Goal: Task Accomplishment & Management: Complete application form

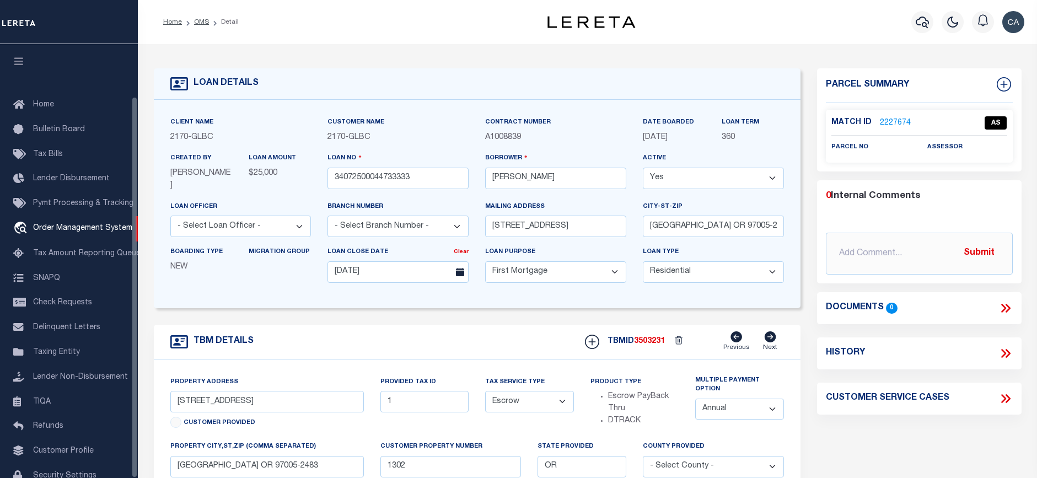
select select "10"
select select "Escrow"
select select "1"
click at [55, 224] on span "Order Management System" at bounding box center [82, 228] width 99 height 8
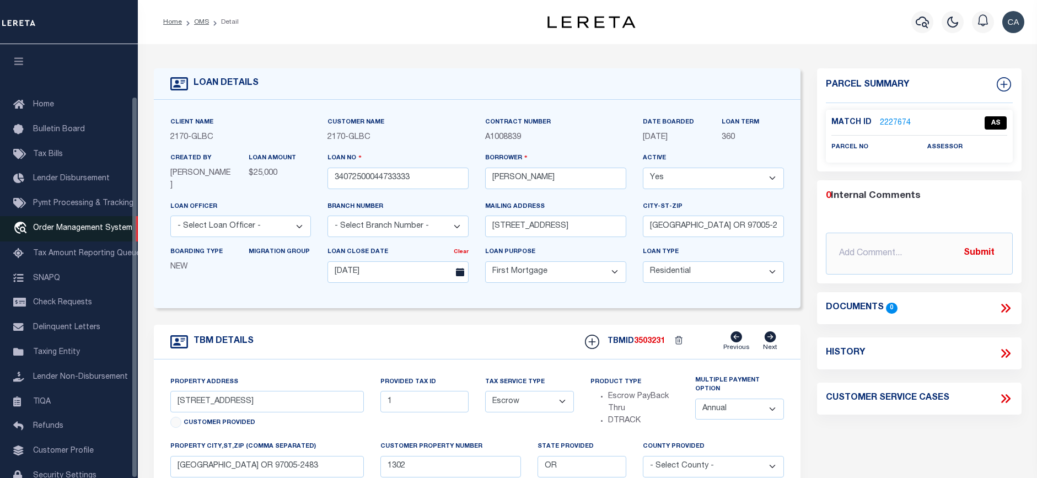
scroll to position [59, 0]
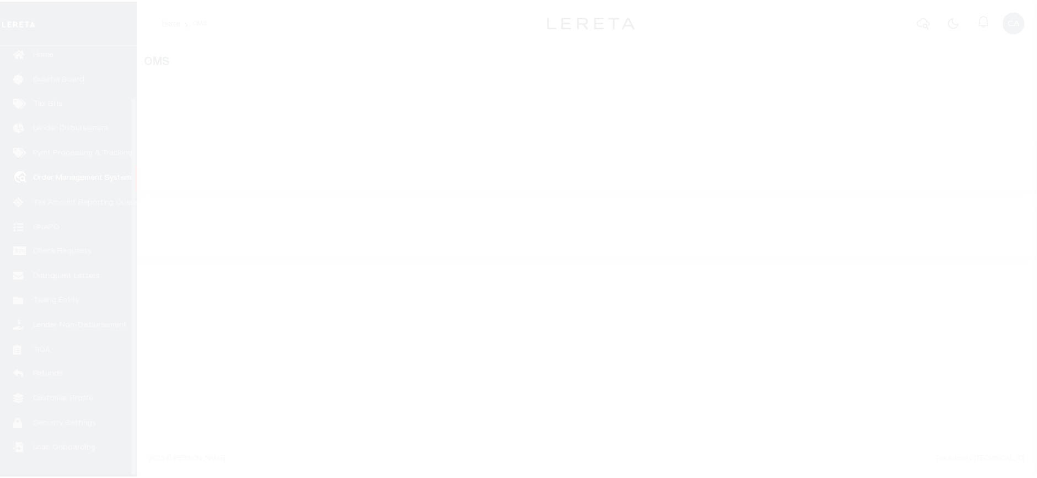
scroll to position [59, 0]
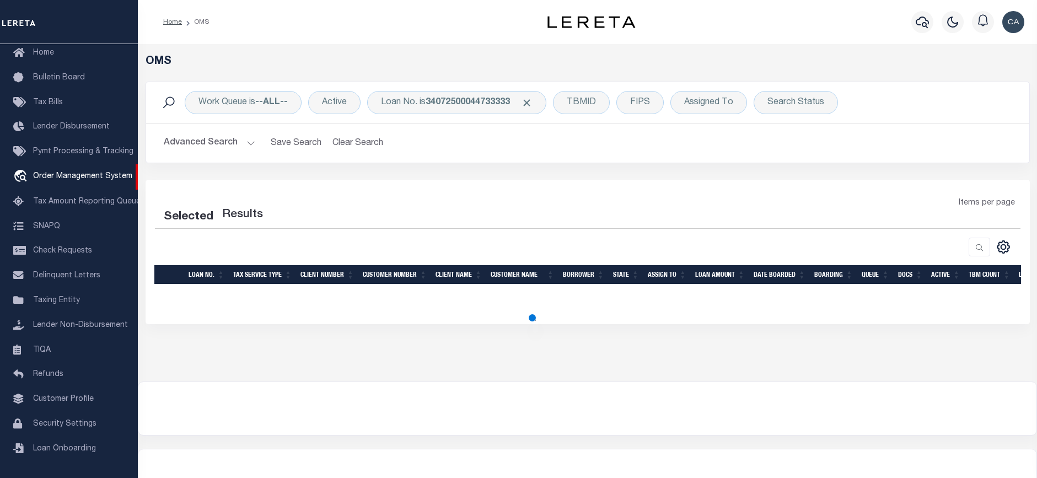
select select "200"
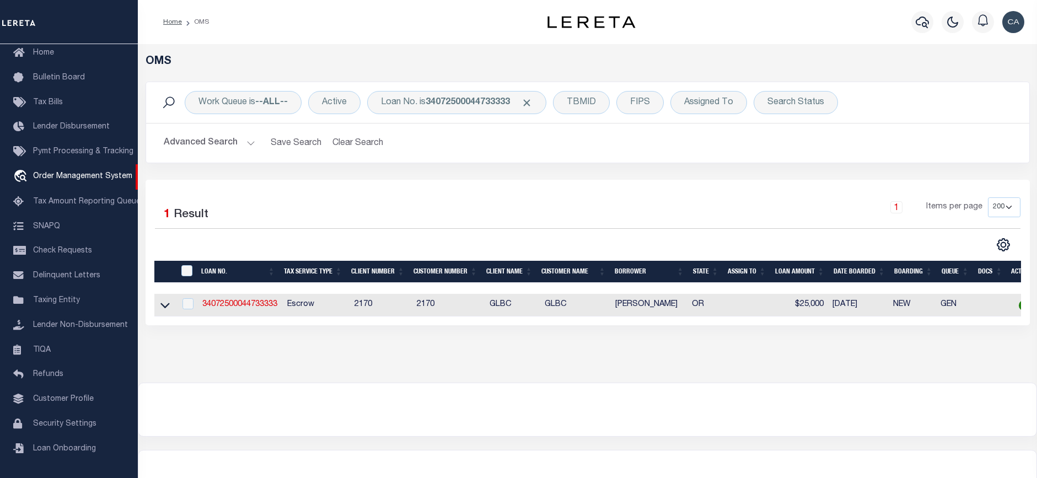
click at [245, 311] on td "34072500044733333" at bounding box center [240, 305] width 84 height 23
checkbox input "true"
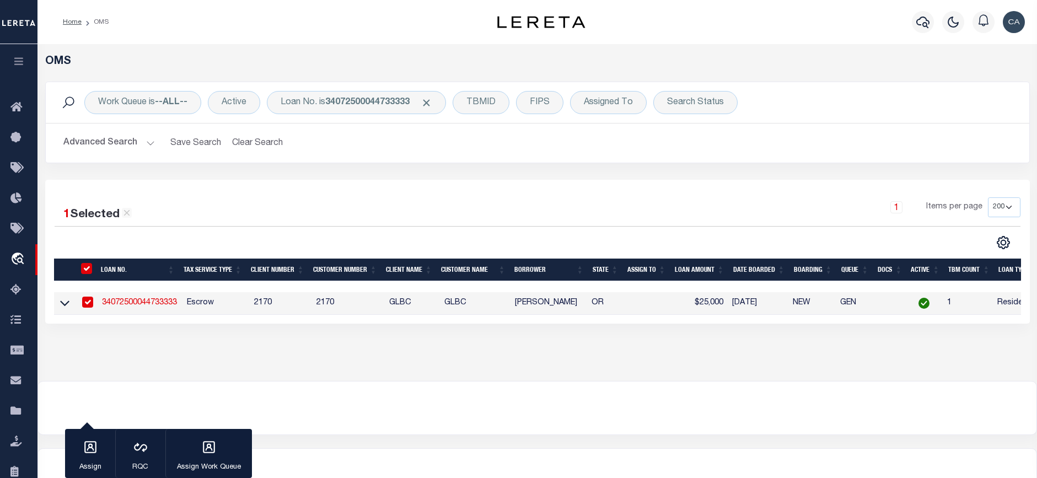
click at [247, 307] on td "Escrow" at bounding box center [215, 303] width 67 height 23
checkbox input "false"
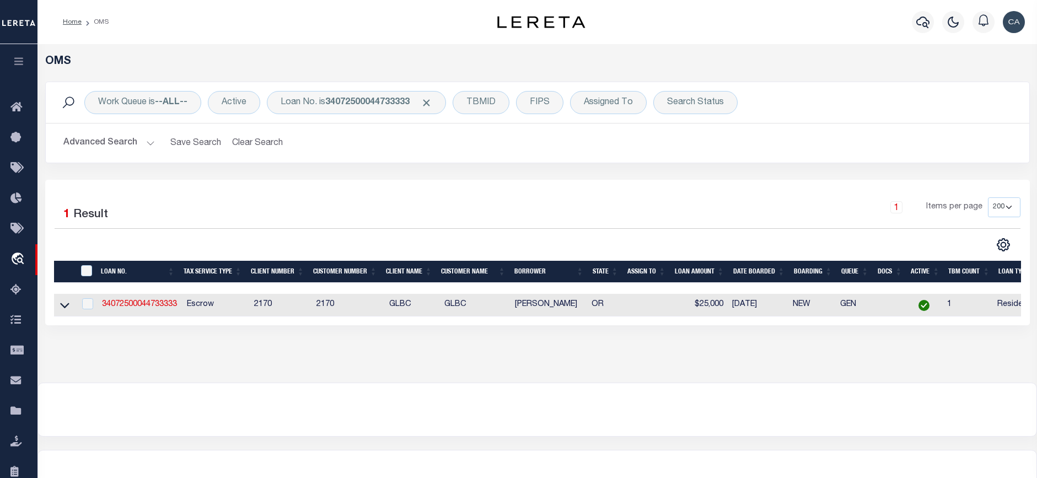
click at [137, 298] on td "34072500044733333" at bounding box center [140, 305] width 84 height 23
checkbox input "true"
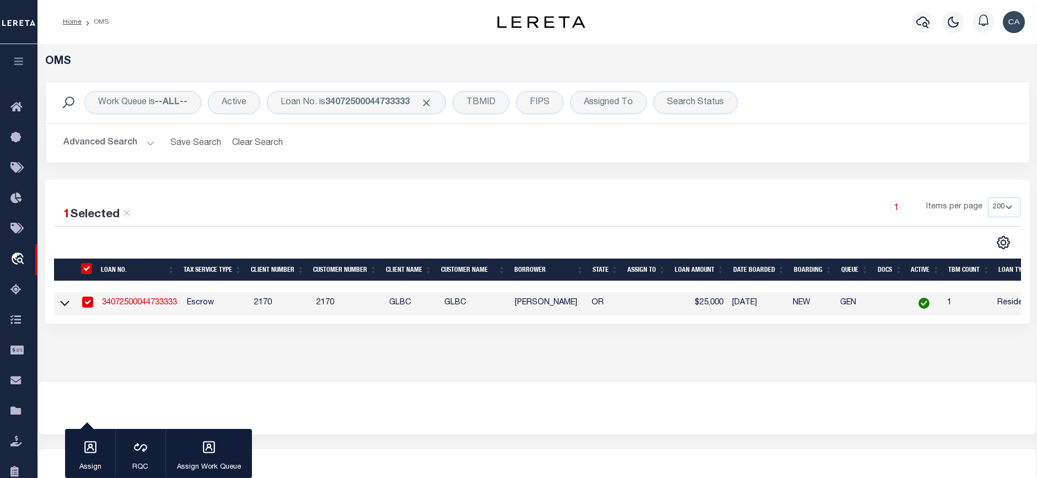
click at [139, 304] on link "34072500044733333" at bounding box center [139, 303] width 75 height 8
type input "34072500044733333"
type input "[PERSON_NAME]"
select select
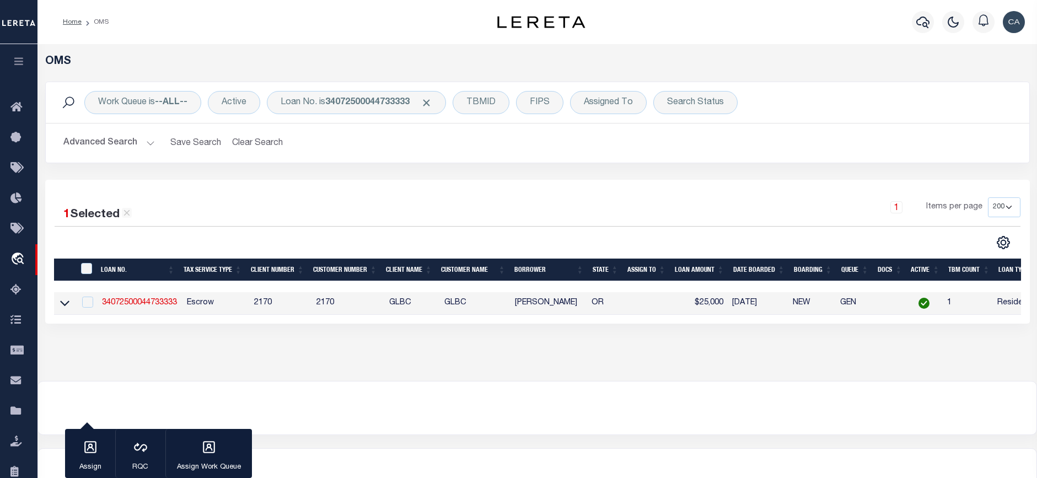
type input "[STREET_ADDRESS]"
type input "[GEOGRAPHIC_DATA] OR 97005-2483"
type input "[DATE]"
select select "10"
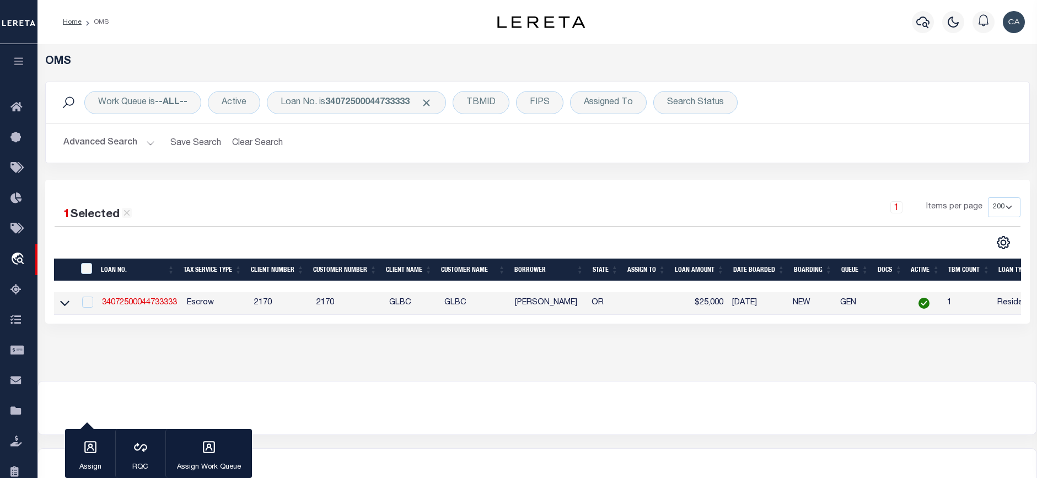
select select "Escrow"
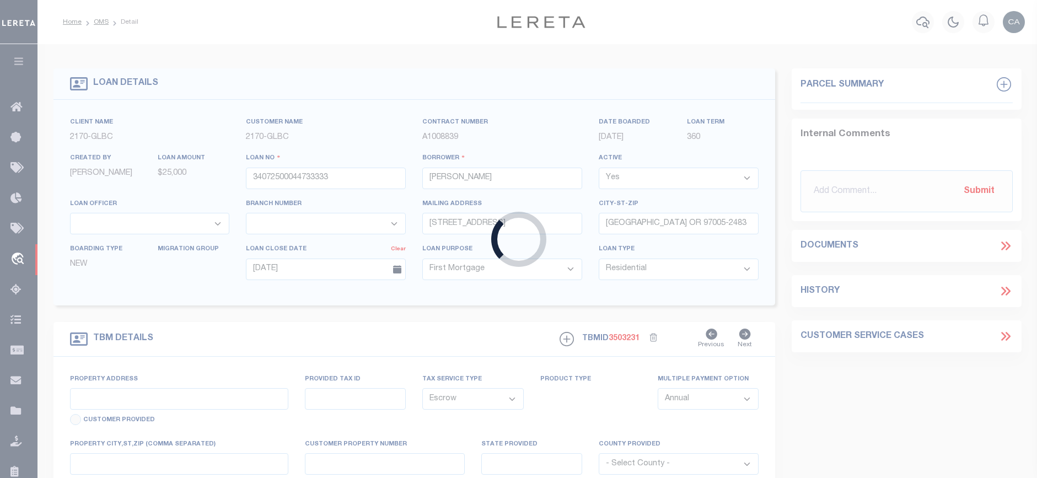
type input "[STREET_ADDRESS]"
type input "1"
type input "[GEOGRAPHIC_DATA] OR 97005-2483"
type input "1302"
type input "OR"
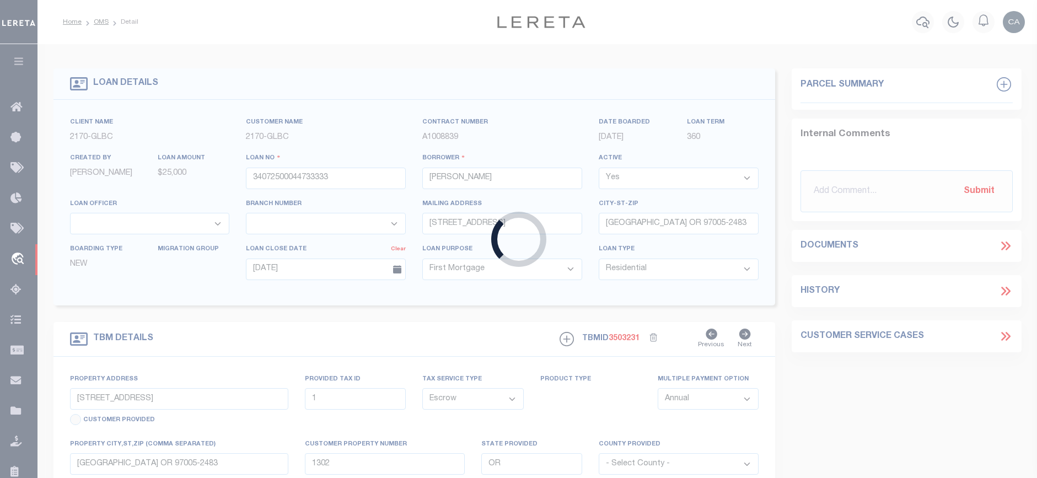
select select
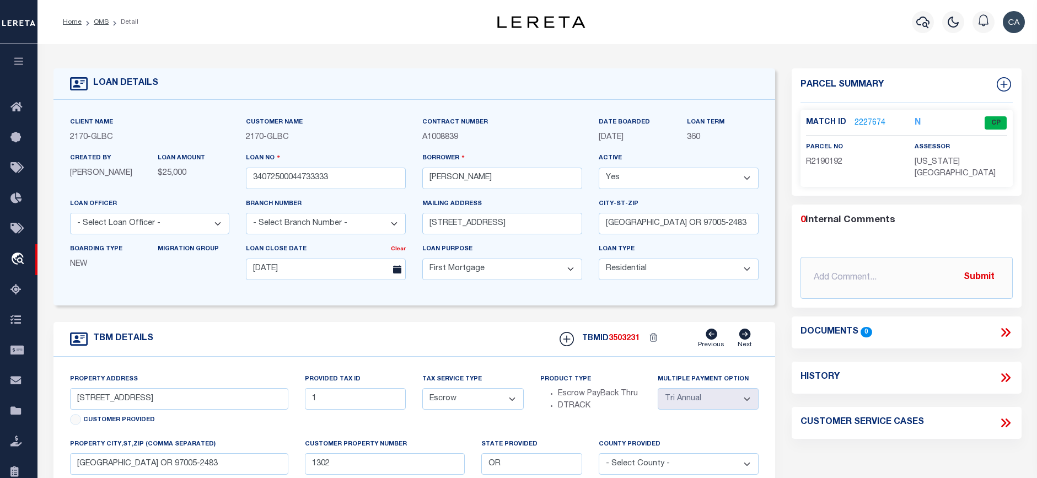
scroll to position [110, 0]
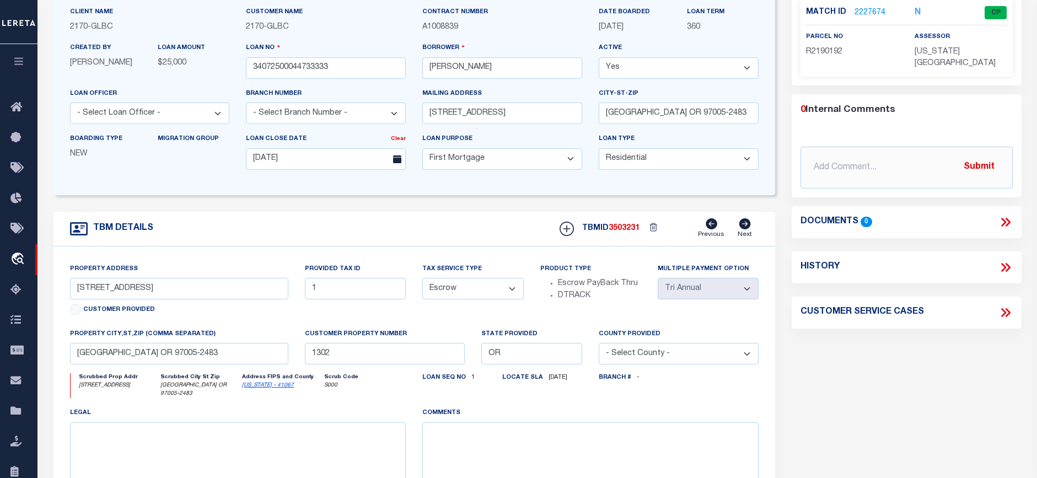
click at [432, 226] on div "TBM DETAILS TBMID 3503231 Previous Next" at bounding box center [414, 229] width 722 height 35
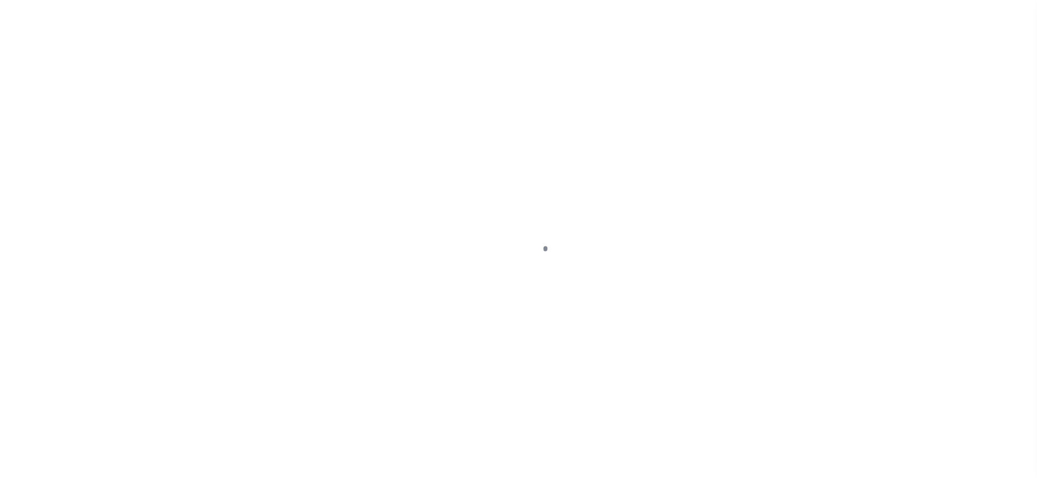
select select "10"
select select "Escrow"
select select "1"
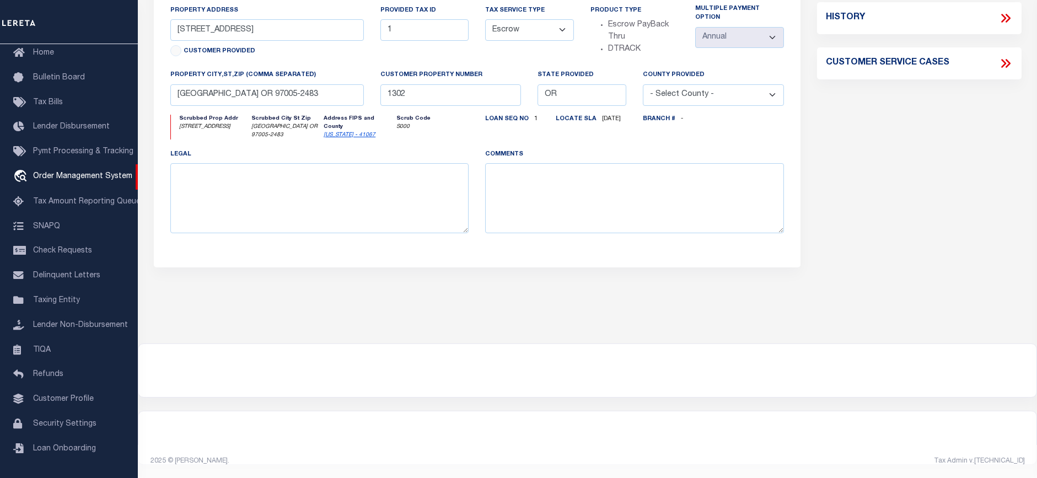
scroll to position [263, 0]
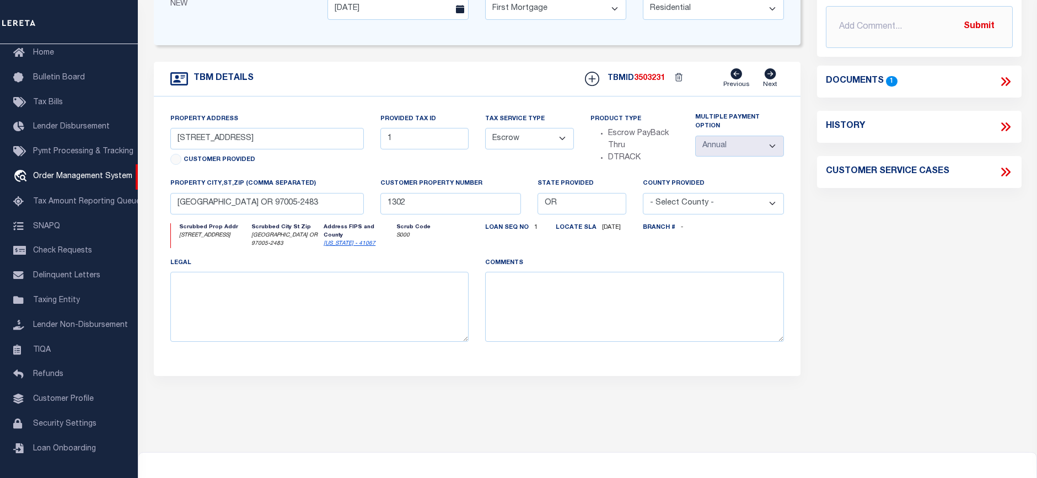
click at [998, 74] on icon at bounding box center [1005, 81] width 14 height 14
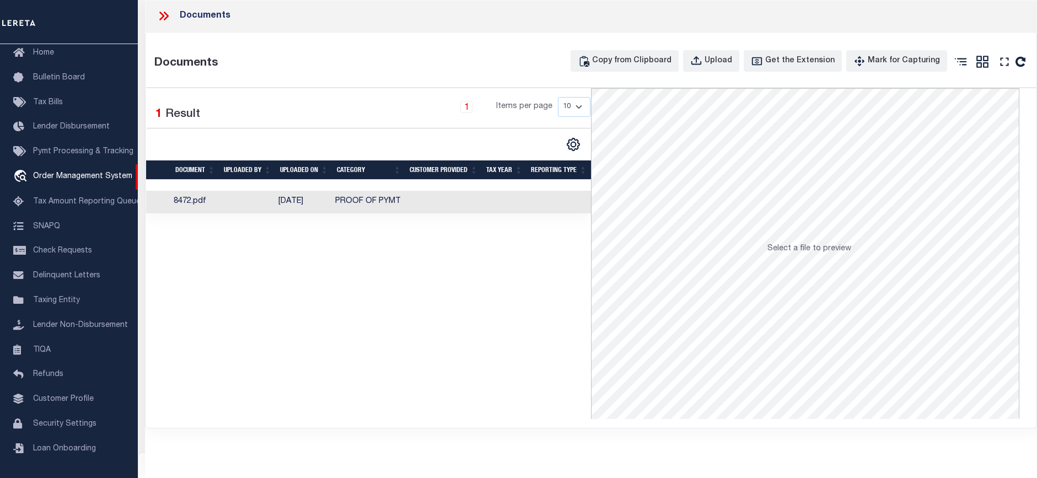
scroll to position [0, 0]
click at [168, 22] on icon at bounding box center [164, 16] width 14 height 14
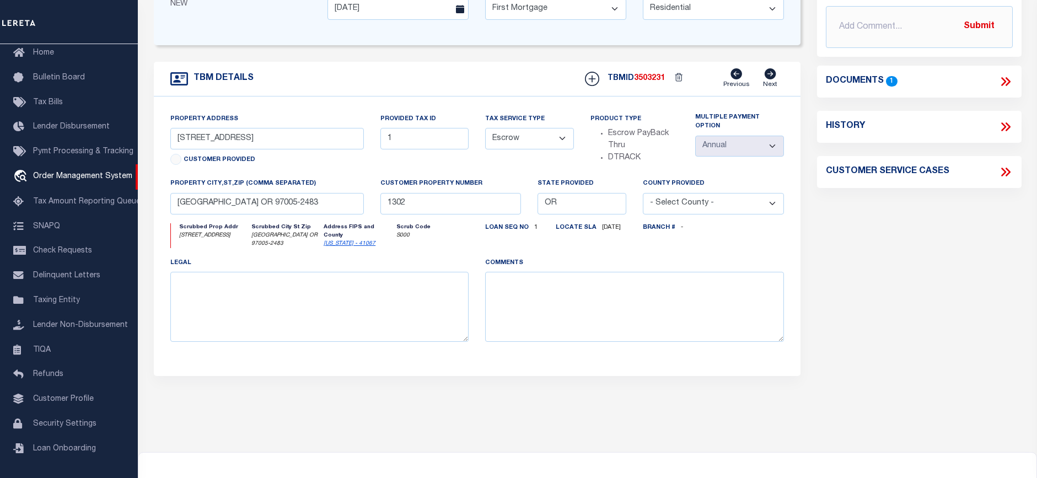
scroll to position [153, 0]
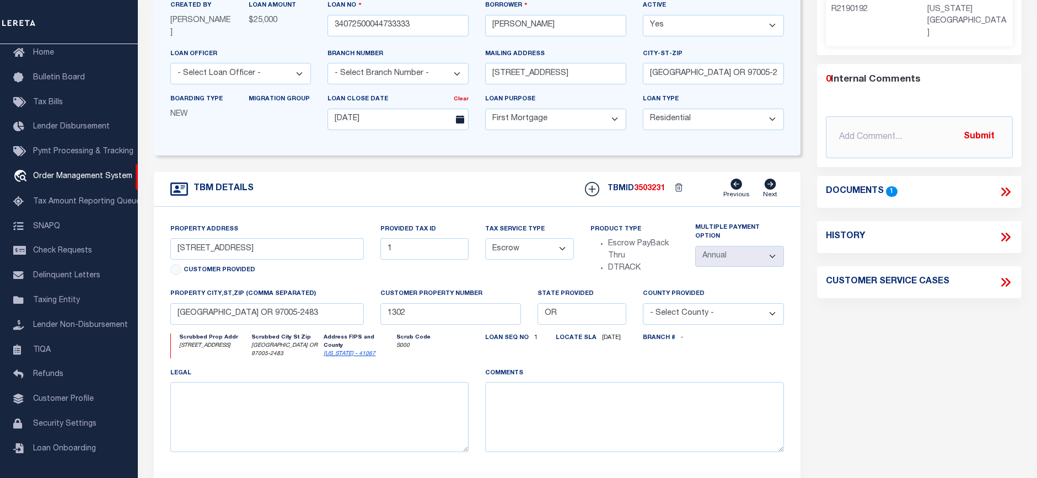
click at [1000, 185] on icon at bounding box center [1005, 192] width 14 height 14
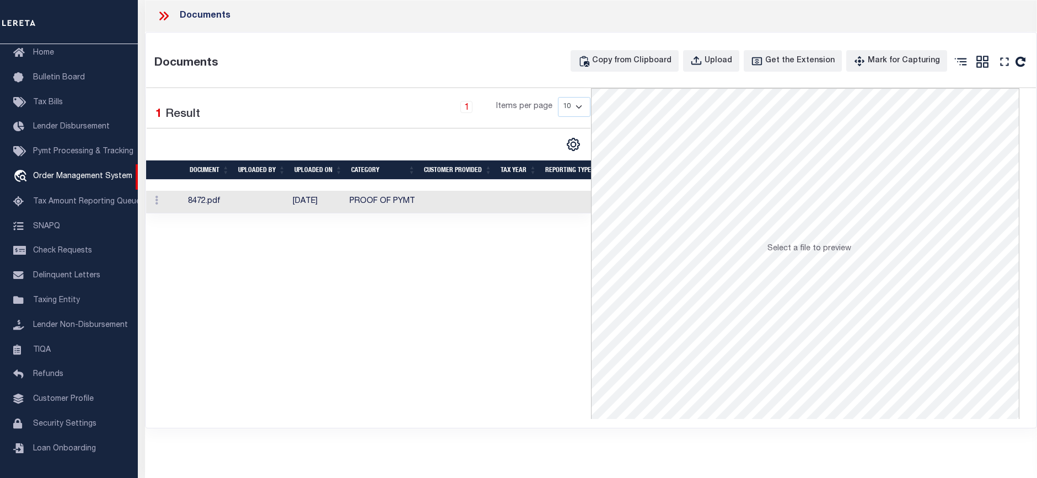
click at [166, 13] on icon at bounding box center [164, 16] width 14 height 14
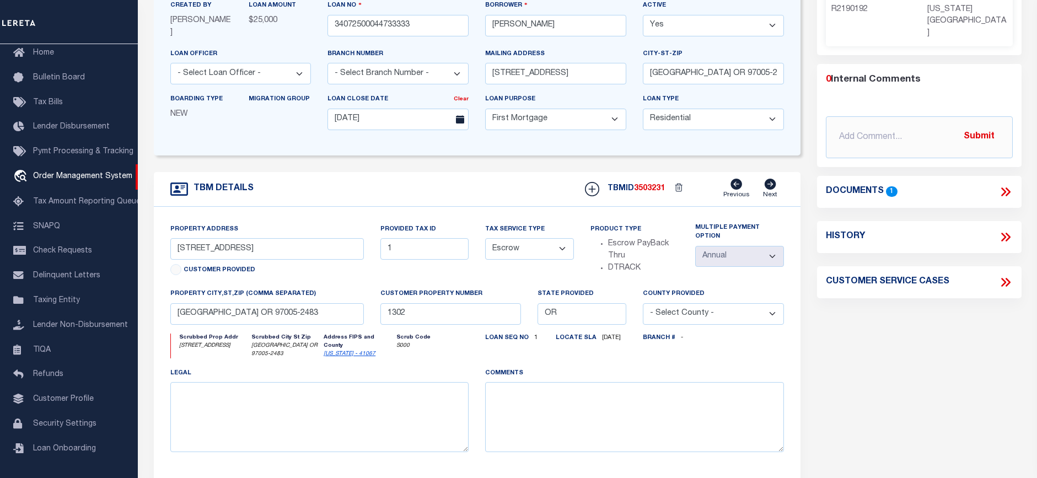
click at [1002, 185] on icon at bounding box center [1005, 192] width 14 height 14
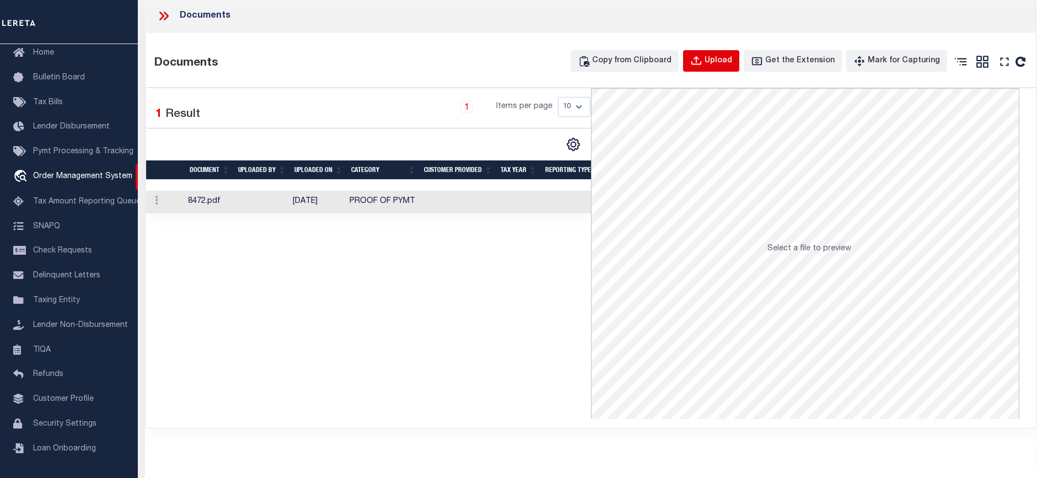
click at [725, 61] on div "Upload" at bounding box center [718, 61] width 28 height 12
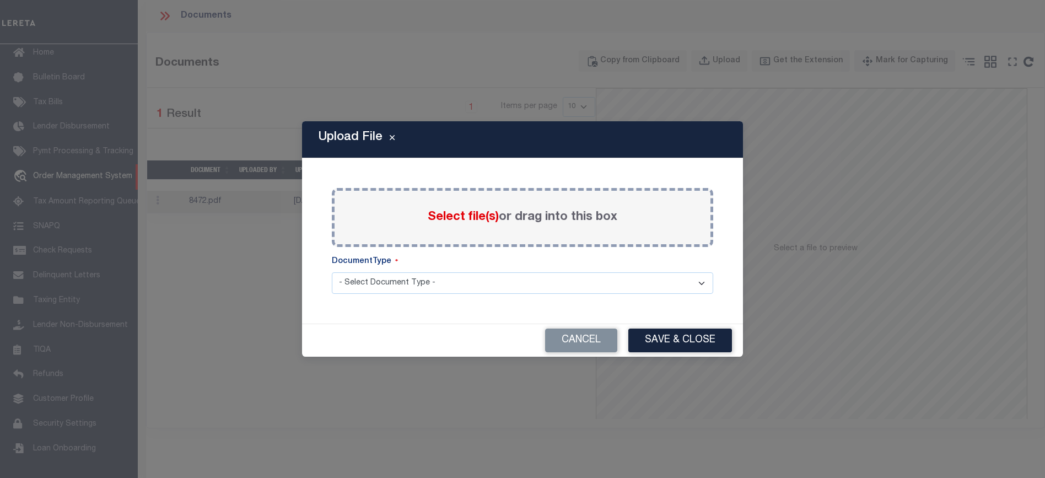
click at [476, 231] on div "Select file(s) or drag into this box" at bounding box center [522, 217] width 381 height 59
click at [476, 220] on span "Select file(s)" at bounding box center [463, 217] width 71 height 12
click at [0, 0] on input "Select file(s) or drag into this box" at bounding box center [0, 0] width 0 height 0
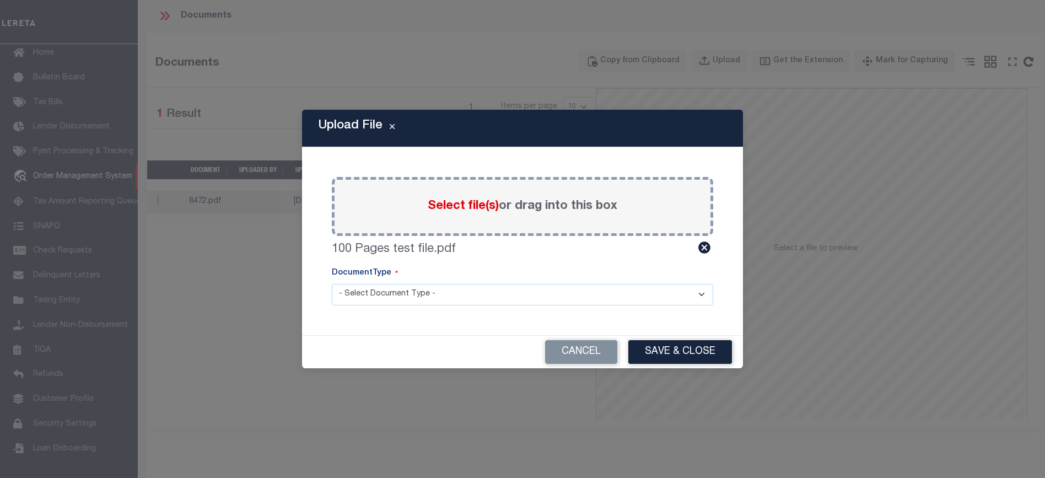
click at [425, 282] on div "DocumentType" at bounding box center [522, 275] width 381 height 17
click at [420, 301] on select "- Select Document Type - Tax Service Documents" at bounding box center [522, 294] width 381 height 21
select select "TAX"
click at [332, 284] on select "- Select Document Type - Tax Service Documents" at bounding box center [522, 294] width 381 height 21
click at [684, 349] on button "Save & Close" at bounding box center [680, 352] width 104 height 24
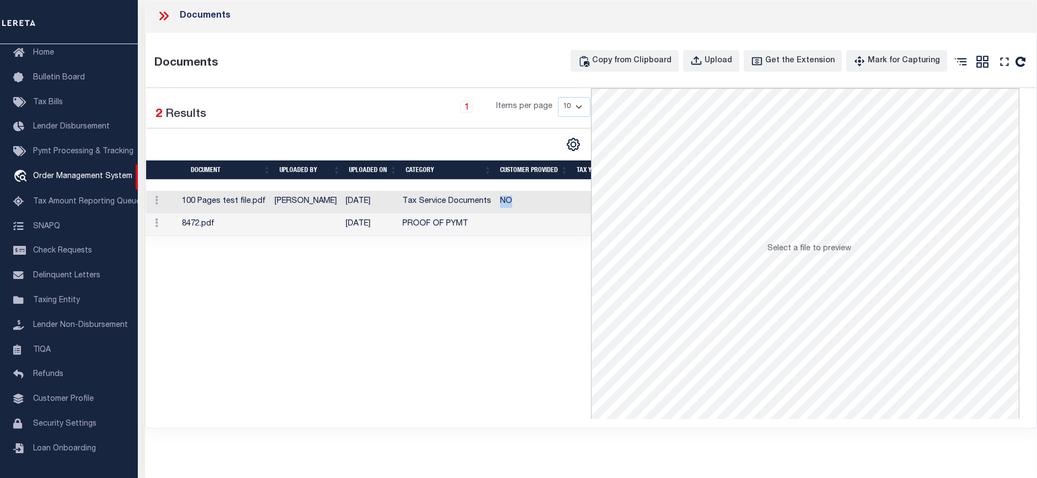
drag, startPoint x: 503, startPoint y: 201, endPoint x: 512, endPoint y: 201, distance: 8.8
click at [512, 201] on td "NO" at bounding box center [533, 202] width 77 height 23
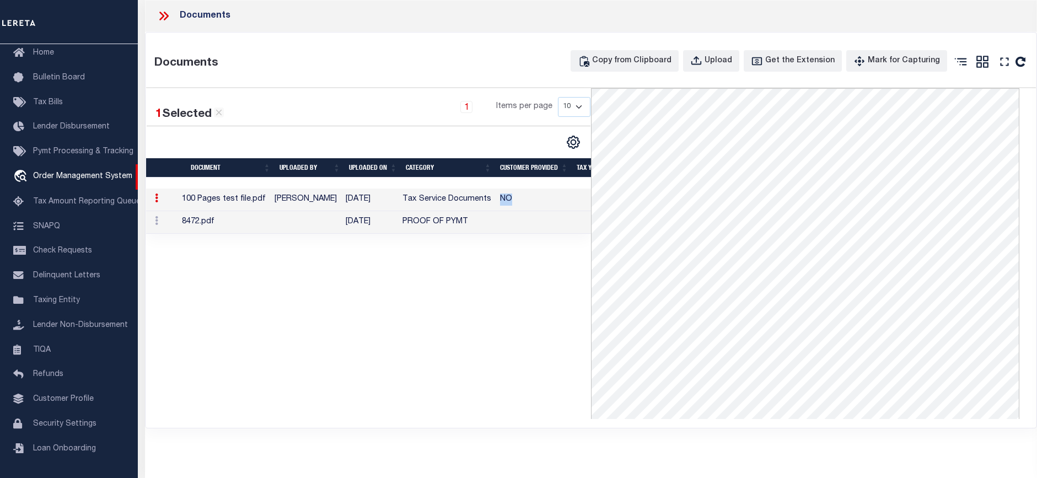
click at [526, 198] on td "NO" at bounding box center [533, 199] width 77 height 23
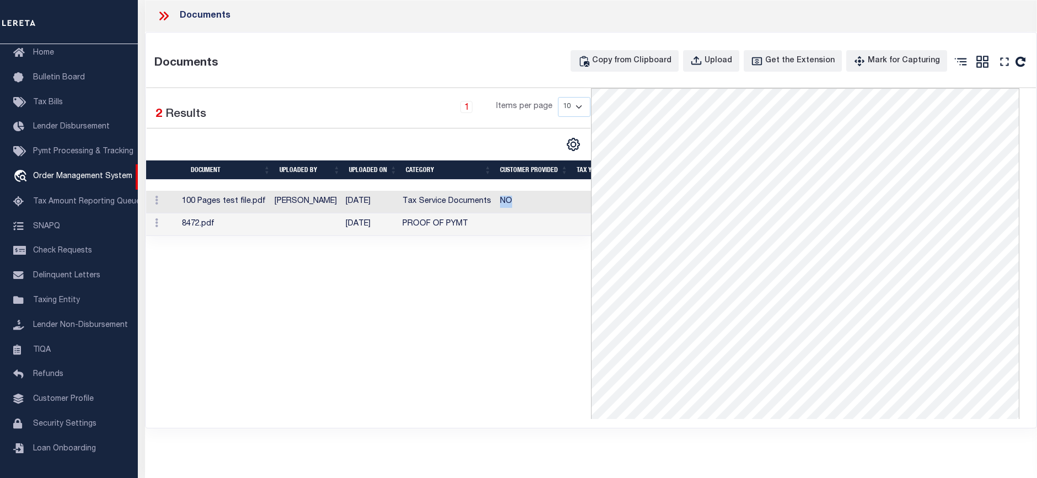
drag, startPoint x: 503, startPoint y: 204, endPoint x: 515, endPoint y: 203, distance: 12.2
click at [515, 203] on td "NO" at bounding box center [533, 202] width 77 height 23
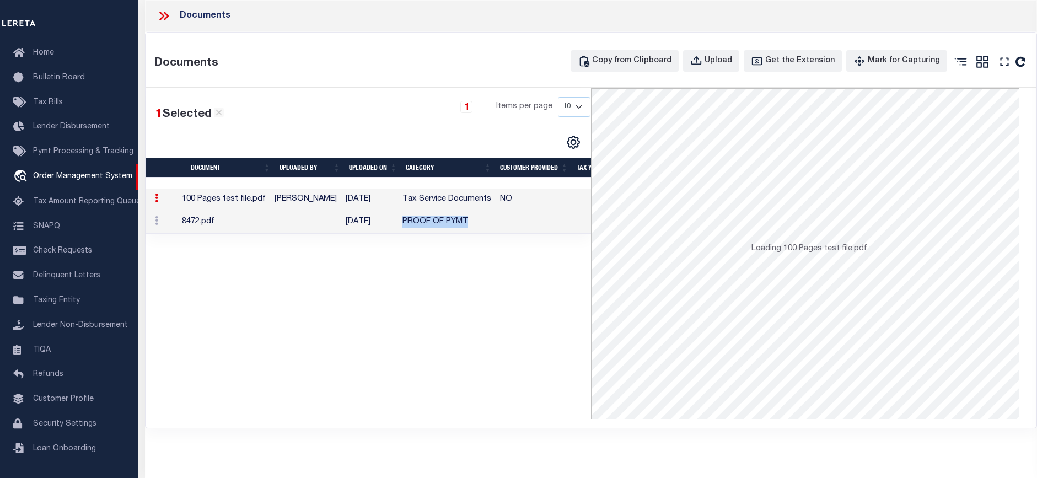
drag, startPoint x: 406, startPoint y: 220, endPoint x: 483, endPoint y: 221, distance: 77.2
click at [483, 221] on td "PROOF OF PYMT" at bounding box center [447, 222] width 98 height 23
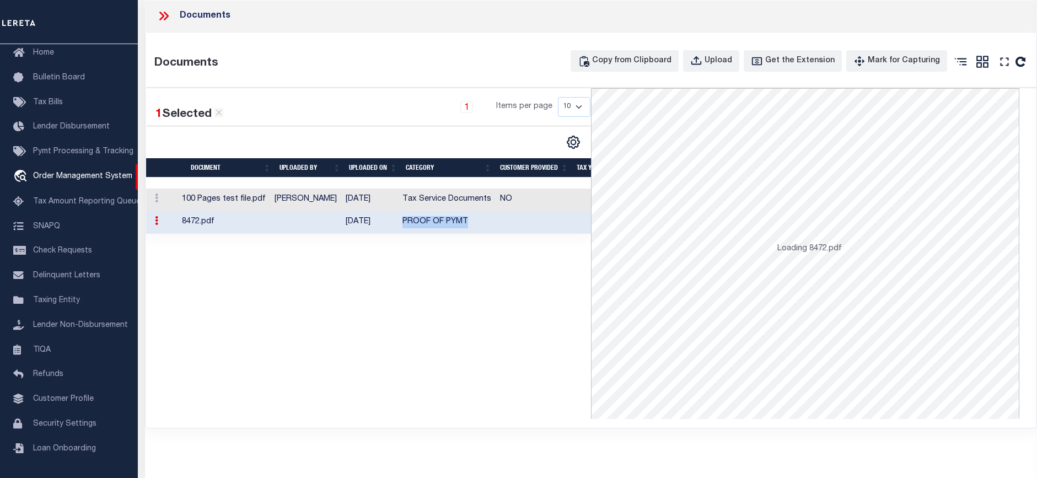
click at [486, 230] on td "PROOF OF PYMT" at bounding box center [447, 222] width 98 height 23
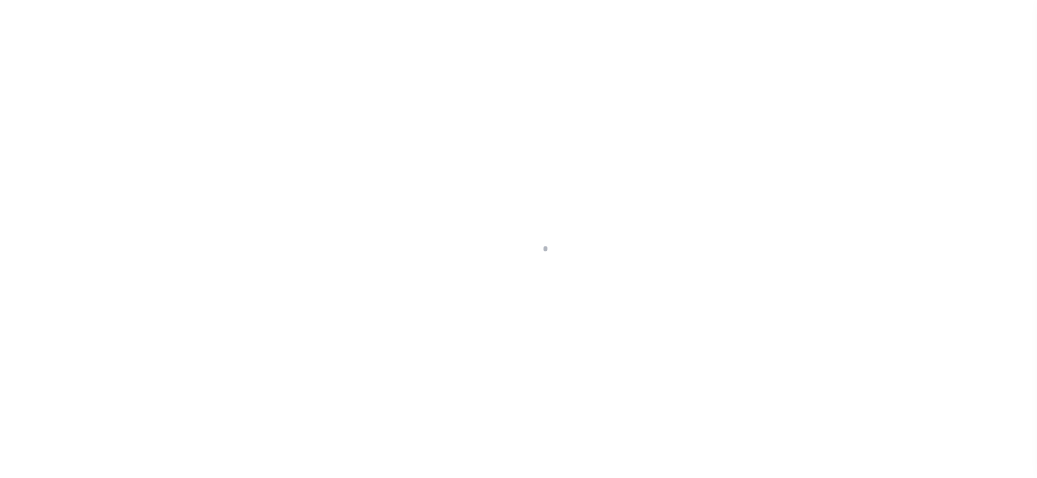
select select "10"
select select "Escrow"
select select "1"
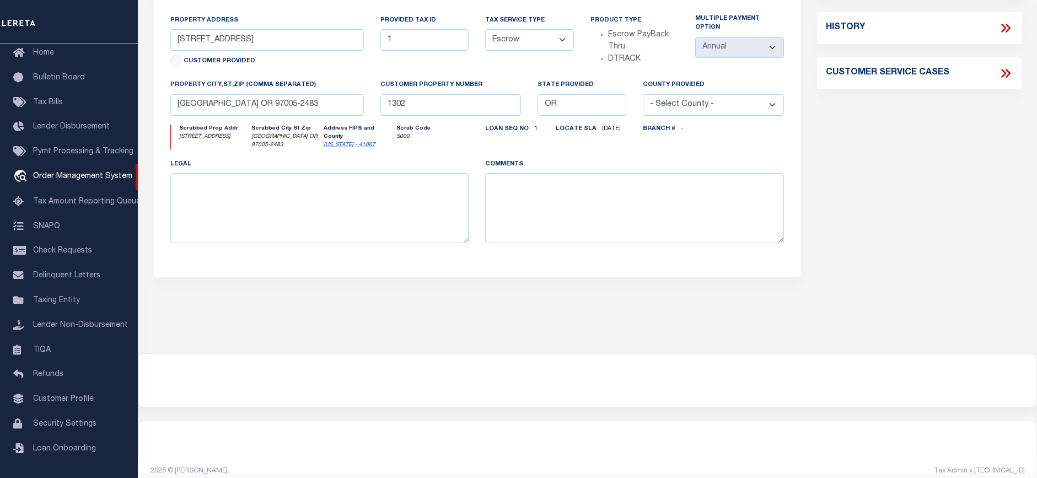
scroll to position [196, 0]
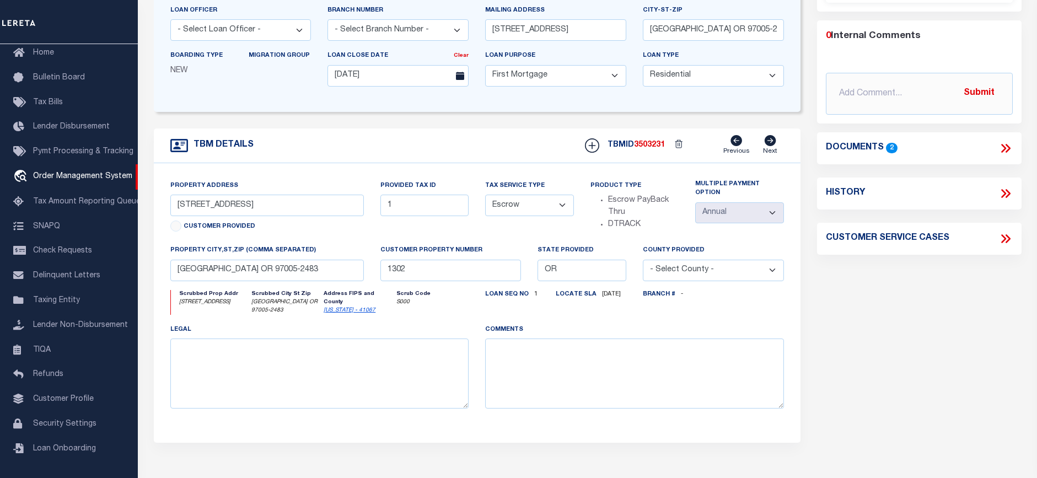
click at [1001, 141] on icon at bounding box center [1005, 148] width 14 height 14
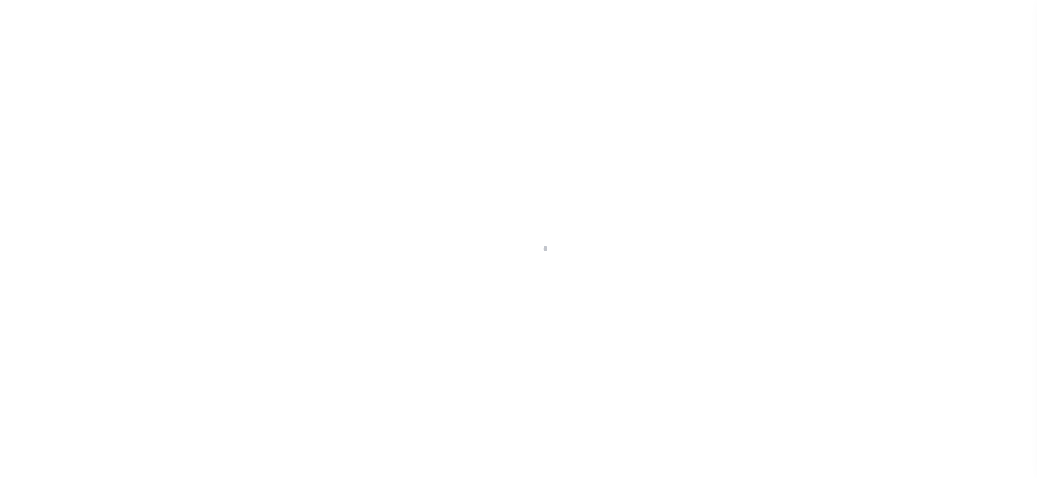
select select "10"
select select "Escrow"
select select "1"
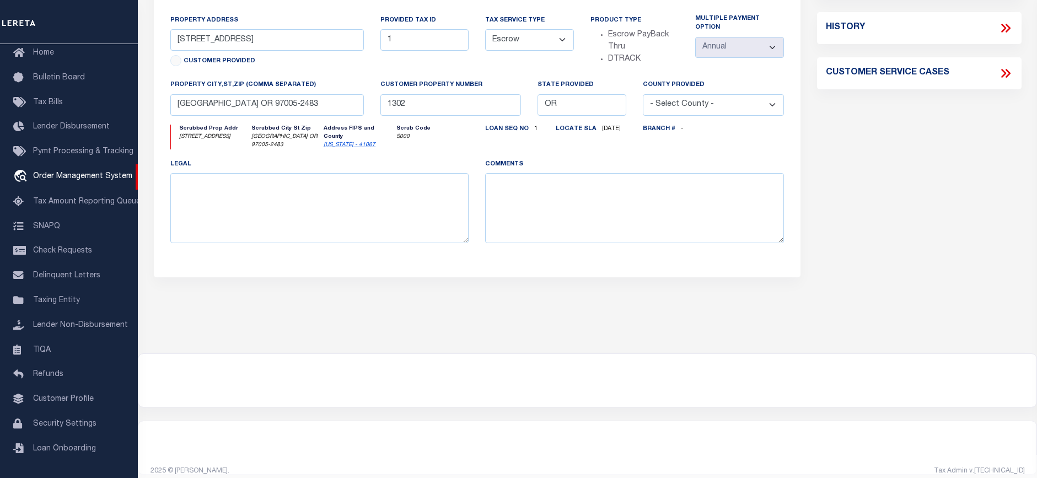
scroll to position [141, 0]
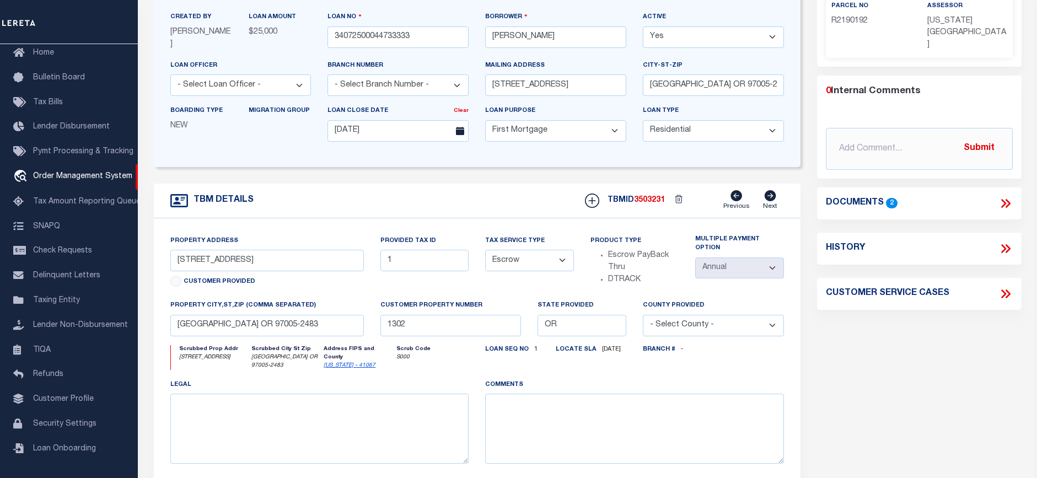
click at [1002, 203] on div "Documents 2" at bounding box center [919, 203] width 204 height 32
click at [1006, 196] on icon at bounding box center [1005, 203] width 14 height 14
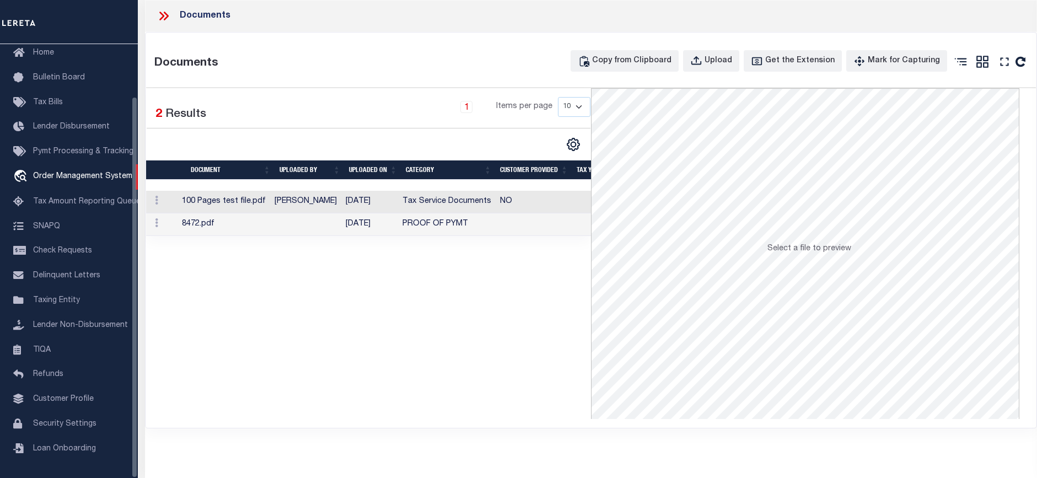
click at [153, 7] on div "Documents" at bounding box center [591, 16] width 892 height 32
click at [161, 11] on icon at bounding box center [164, 16] width 14 height 14
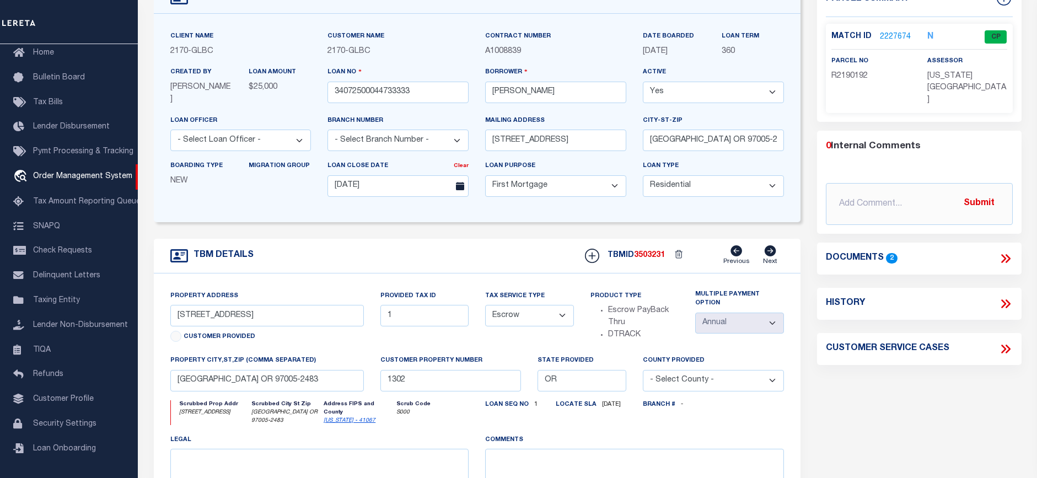
scroll to position [0, 0]
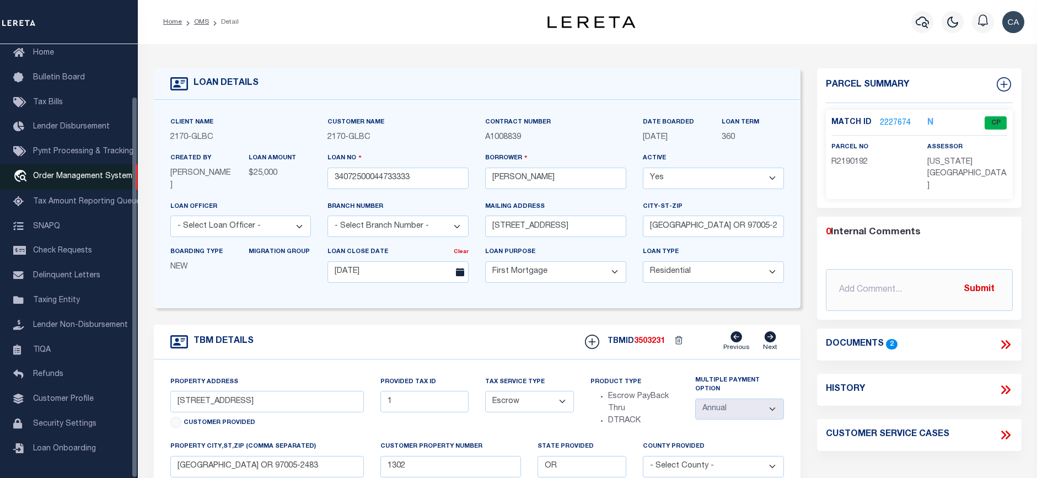
click at [98, 165] on link "travel_explore Order Management System" at bounding box center [69, 176] width 138 height 25
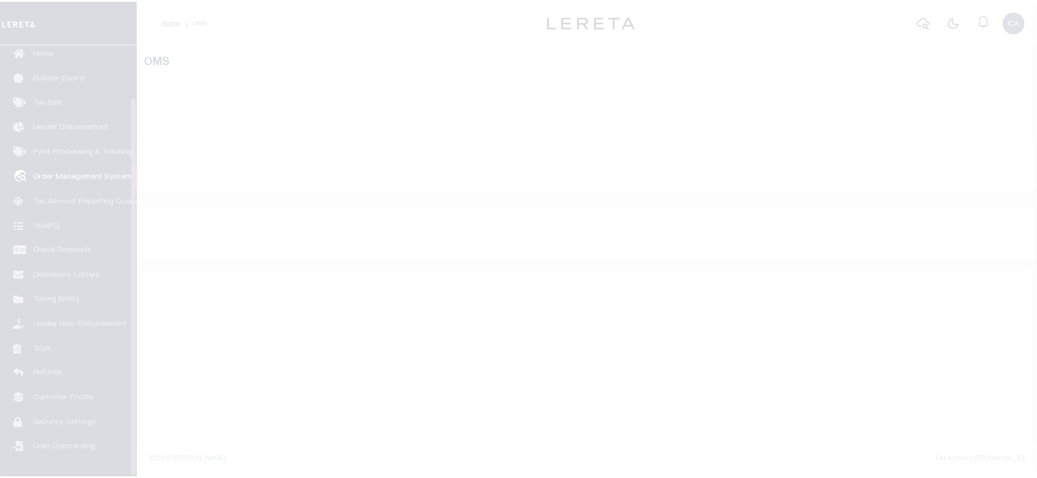
scroll to position [59, 0]
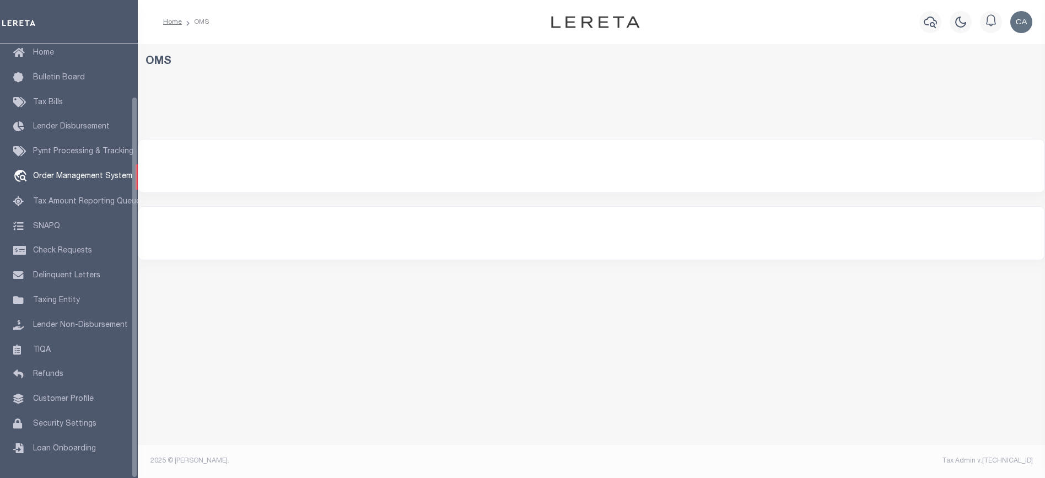
select select "200"
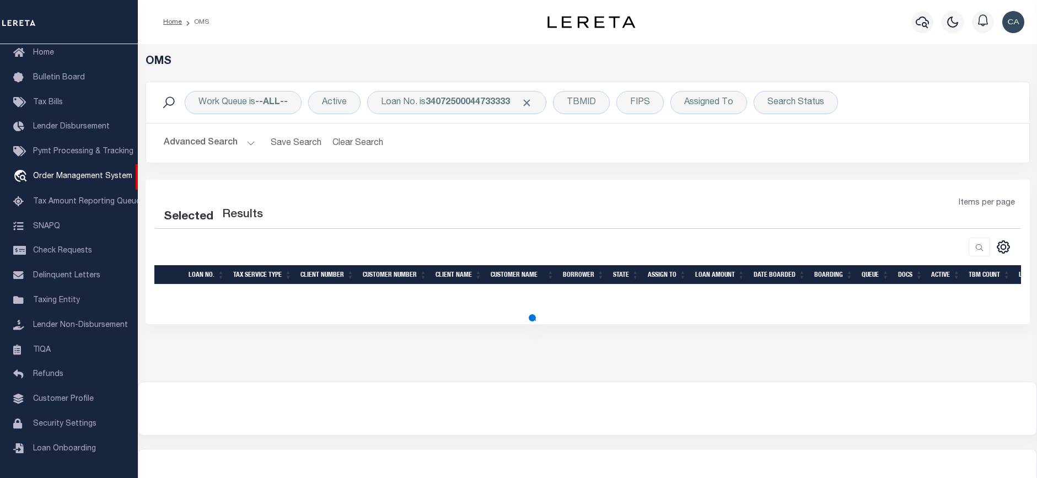
select select "200"
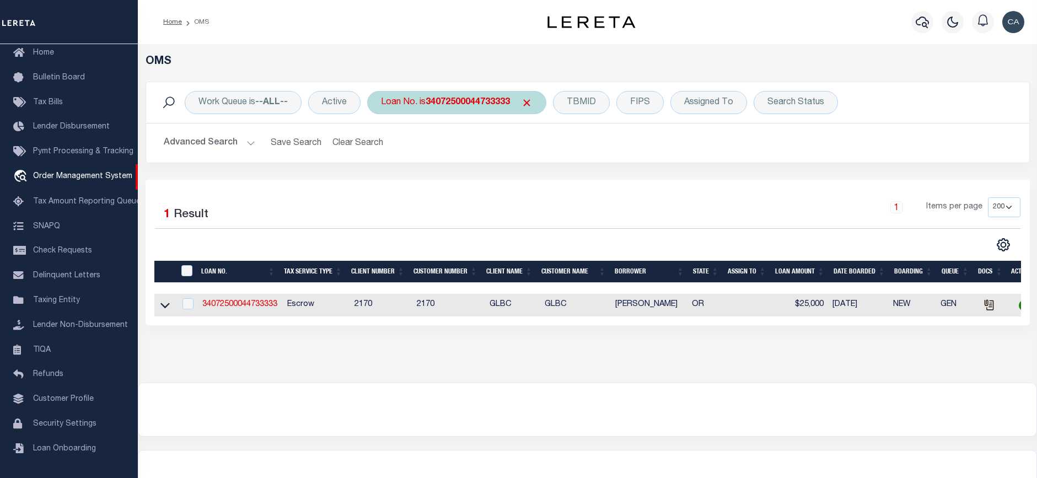
click at [429, 106] on b "34072500044733333" at bounding box center [467, 102] width 84 height 9
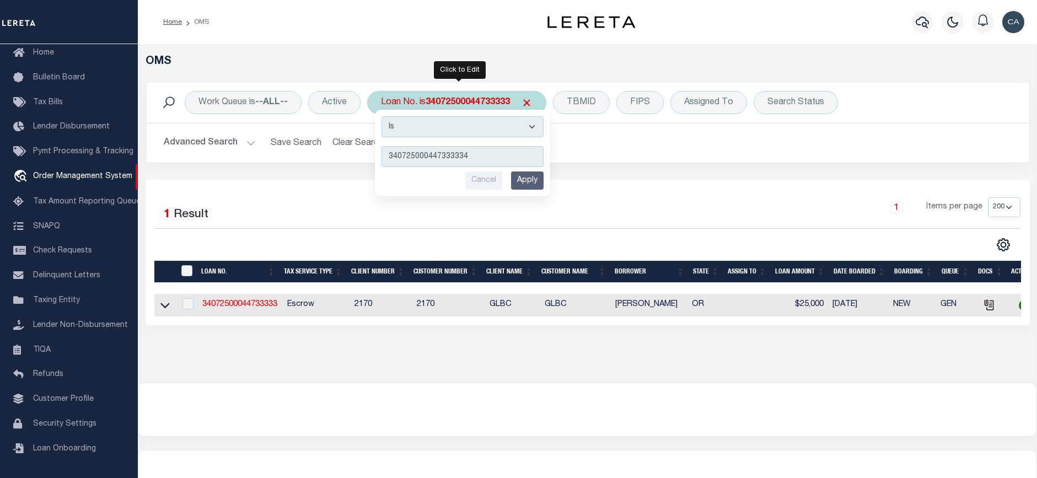
type input "340725000447333334"
click at [532, 180] on input "Apply" at bounding box center [527, 180] width 33 height 18
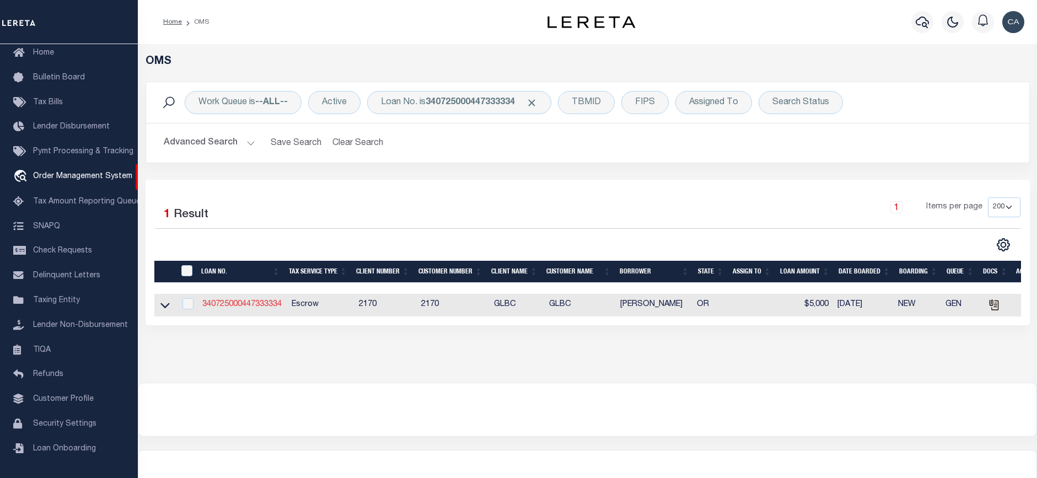
click at [242, 306] on link "340725000447333334" at bounding box center [241, 304] width 79 height 8
type input "340725000447333334"
type input "[PERSON_NAME]"
select select
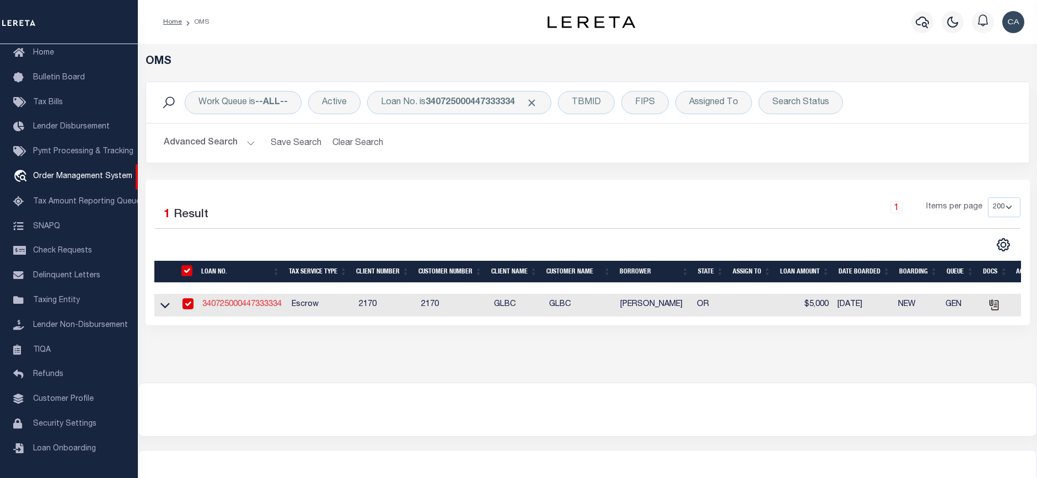
type input "[STREET_ADDRESS]"
type input "[GEOGRAPHIC_DATA] OR 97005-2483"
type input "[DATE]"
select select "10"
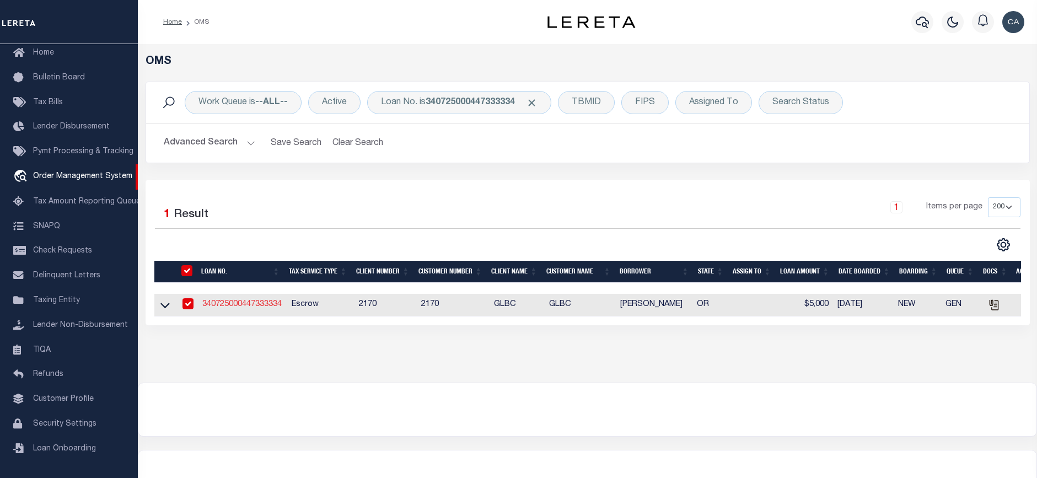
select select "Escrow"
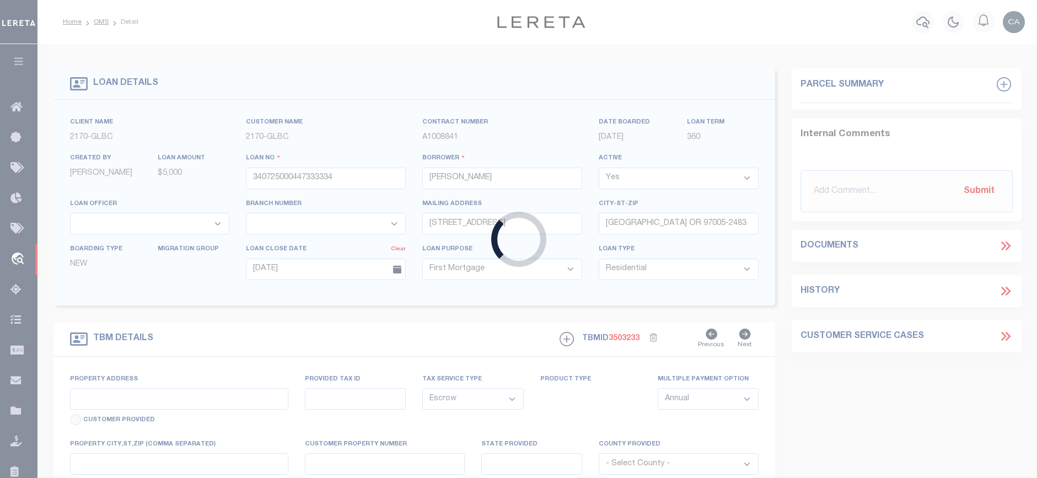
type input "[STREET_ADDRESS]"
type input "1"
type input "[GEOGRAPHIC_DATA] OR 97005-2483"
type input "1302"
type input "OR"
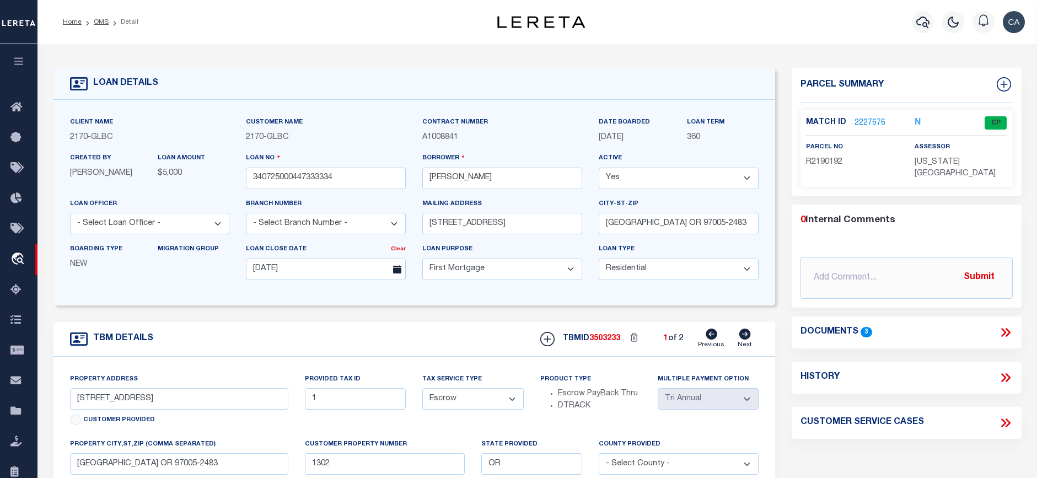
scroll to position [55, 0]
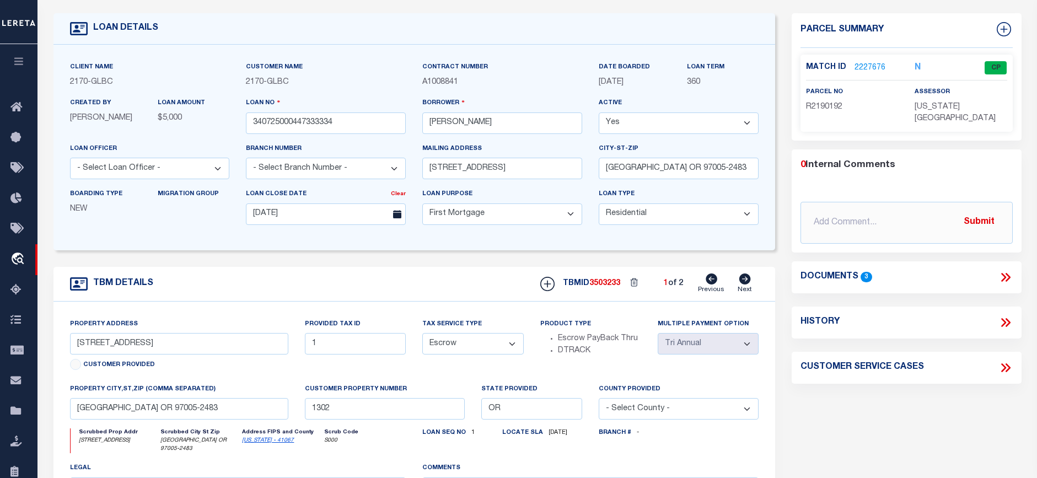
click at [1005, 270] on icon at bounding box center [1005, 277] width 14 height 14
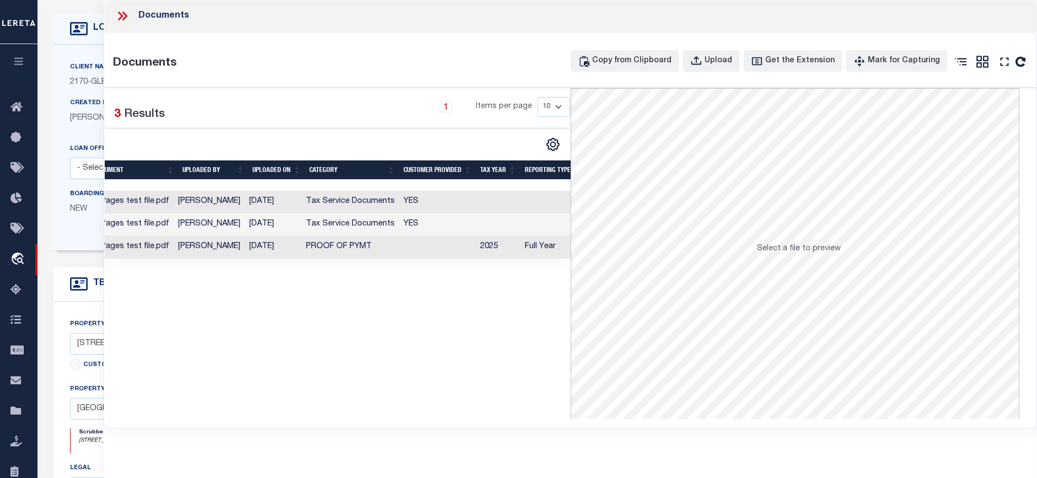
scroll to position [0, 69]
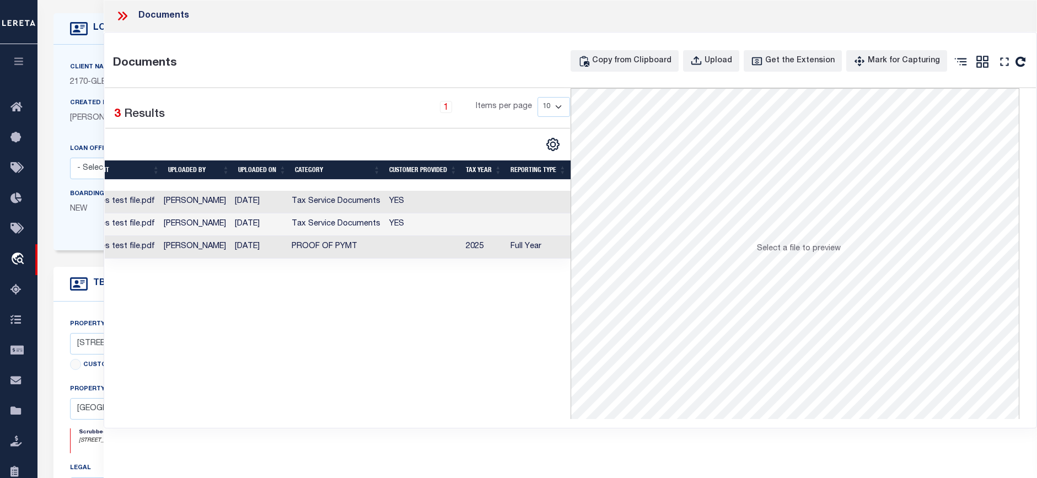
drag, startPoint x: 433, startPoint y: 171, endPoint x: 416, endPoint y: 214, distance: 46.3
click at [416, 214] on td "YES" at bounding box center [423, 224] width 77 height 23
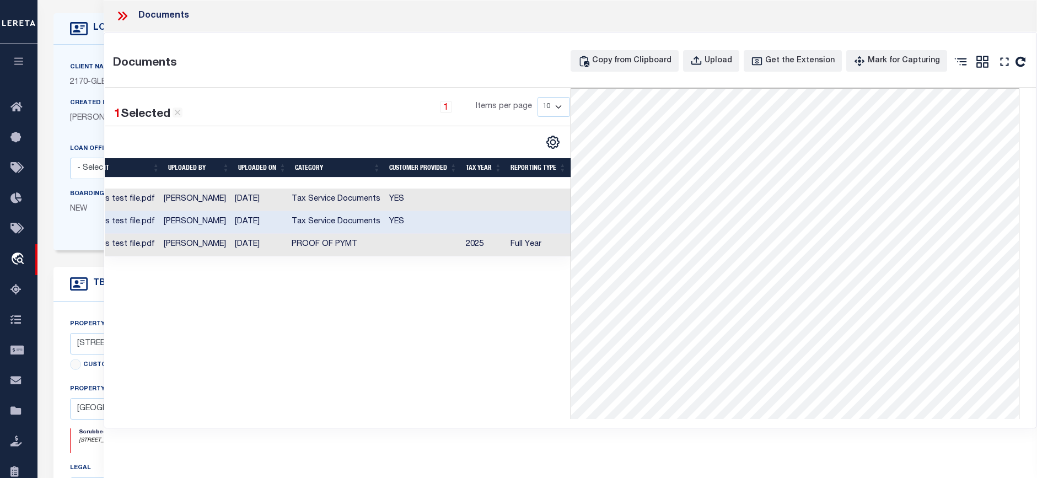
click at [404, 251] on td at bounding box center [423, 245] width 77 height 23
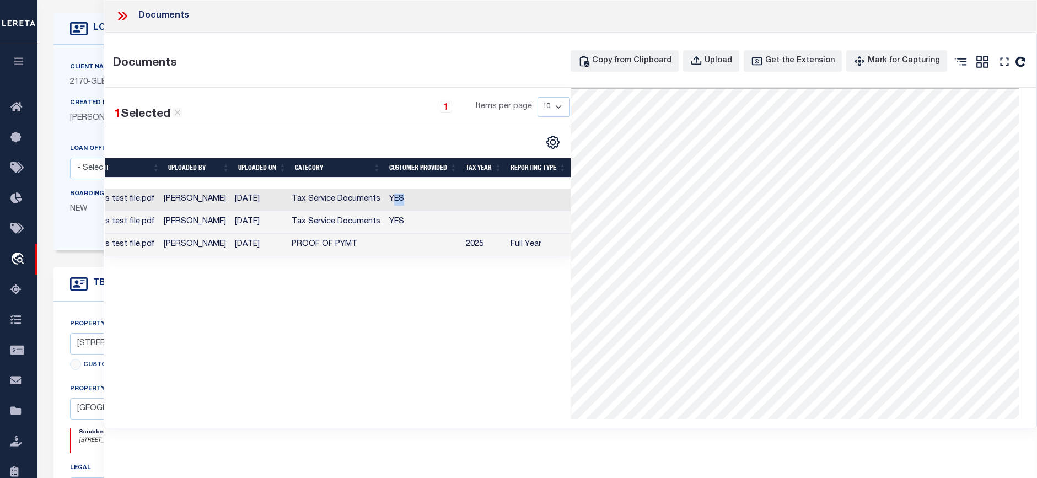
drag, startPoint x: 395, startPoint y: 196, endPoint x: 420, endPoint y: 196, distance: 25.4
click at [420, 196] on td "YES" at bounding box center [423, 199] width 77 height 23
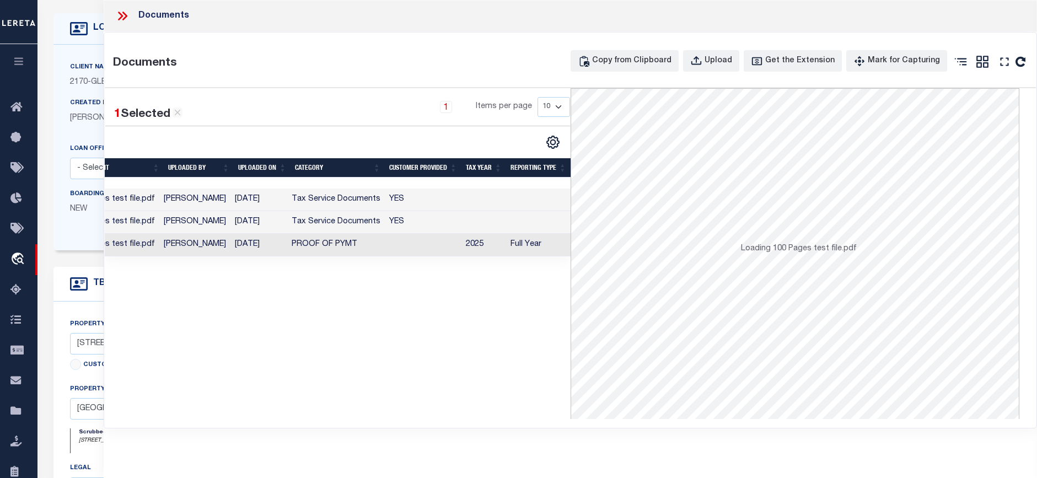
click at [428, 225] on td "YES" at bounding box center [423, 222] width 77 height 23
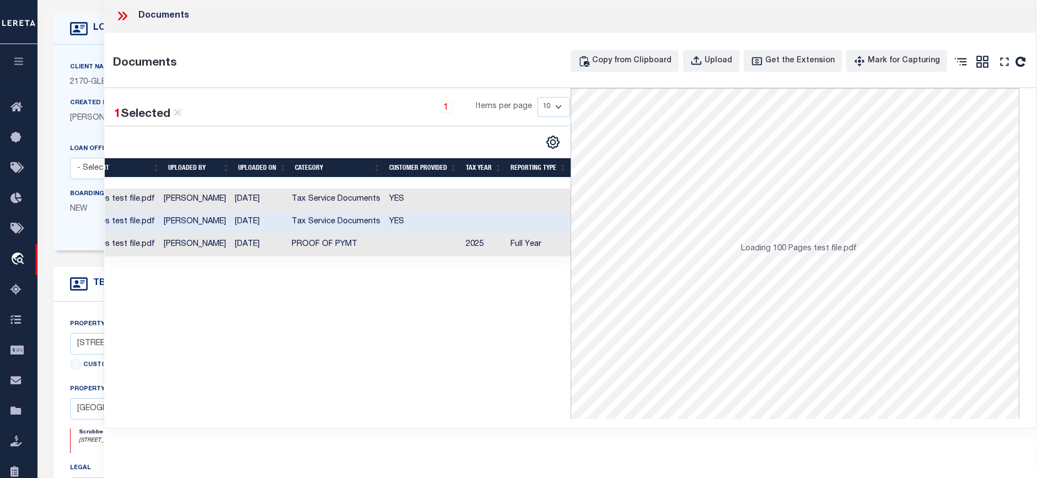
click at [122, 9] on icon at bounding box center [122, 16] width 14 height 14
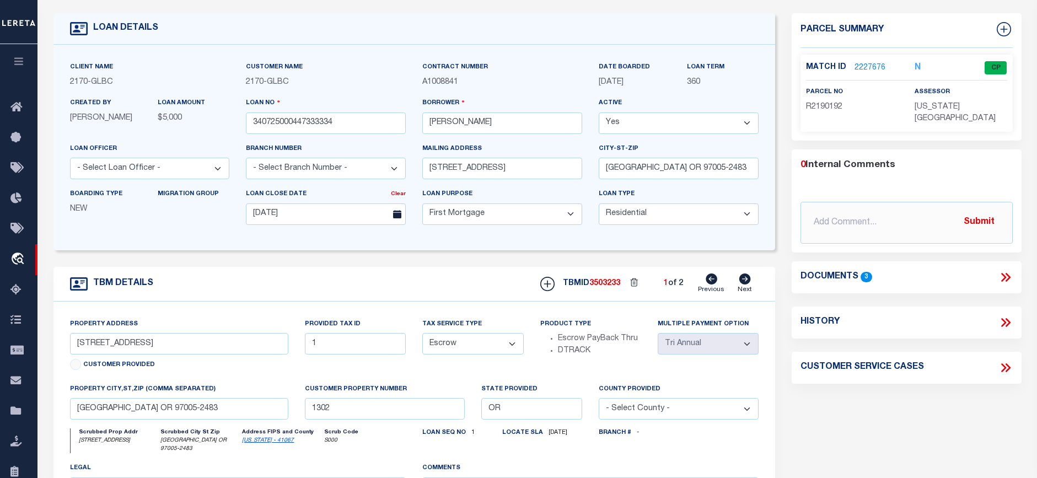
scroll to position [0, 0]
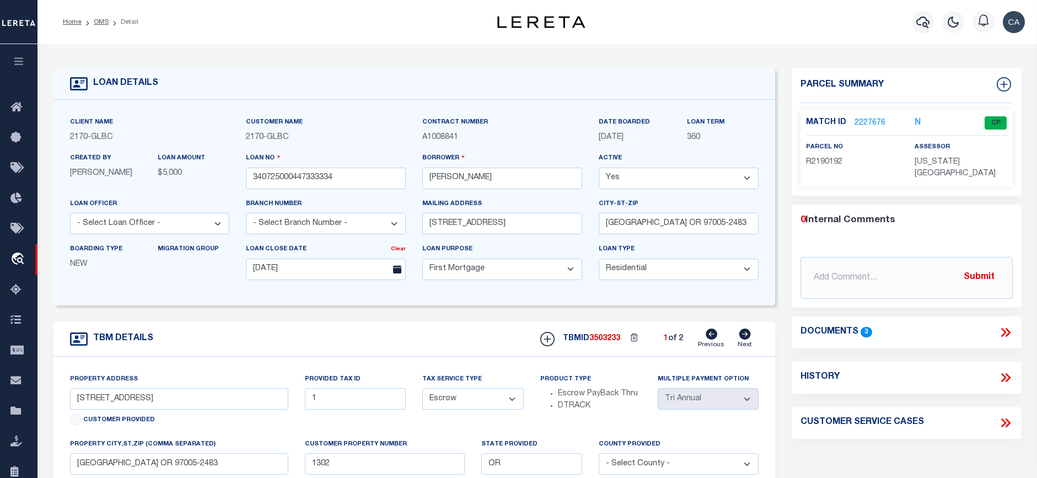
click at [869, 122] on link "2227676" at bounding box center [869, 123] width 31 height 12
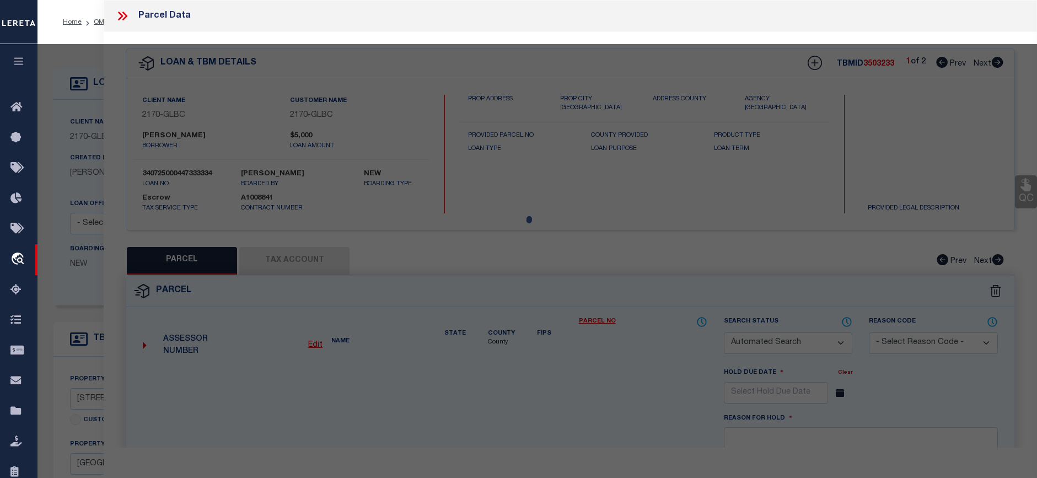
checkbox input "false"
select select "CP"
type input "TE,CHARLES H"
select select "ATL"
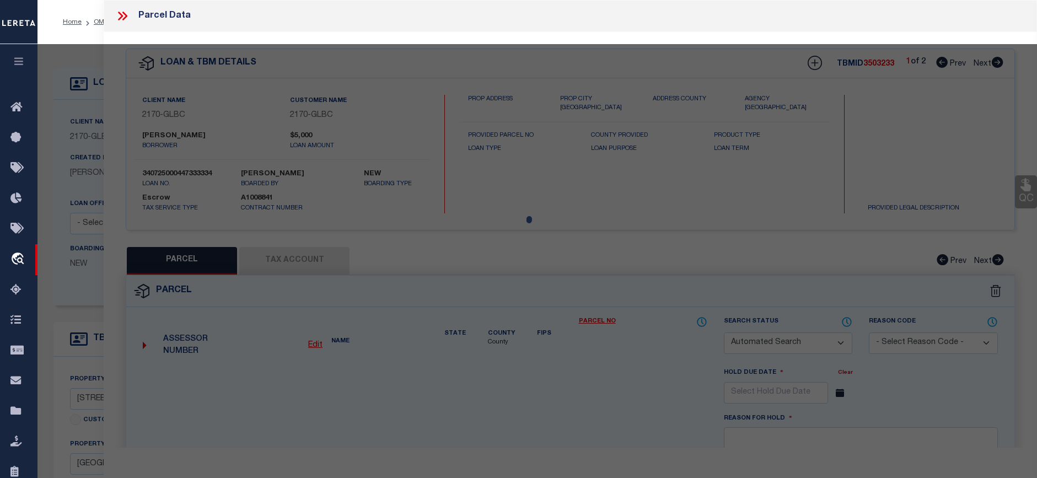
select select "ADD"
type input "13875 SW MERIDIAN ST , #141"
checkbox input "false"
type input "BEAVERTON, OR 97005"
type textarea "LOFTS AT 45 CENTRAL CONDO SUPP NO. 5: [STREET_ADDRESS]"
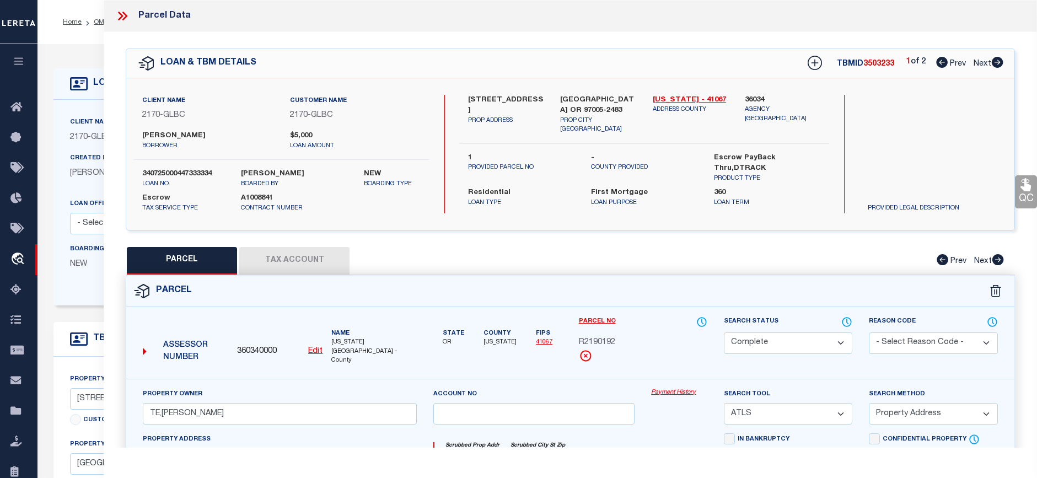
click at [660, 388] on link "Payment History" at bounding box center [679, 392] width 56 height 9
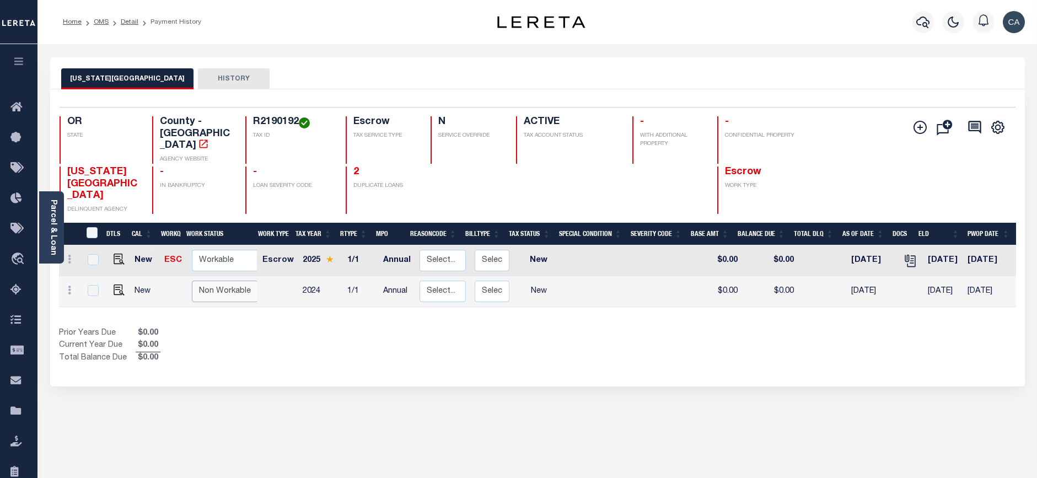
click at [225, 281] on select "Non Workable Workable" at bounding box center [225, 291] width 66 height 21
checkbox input "true"
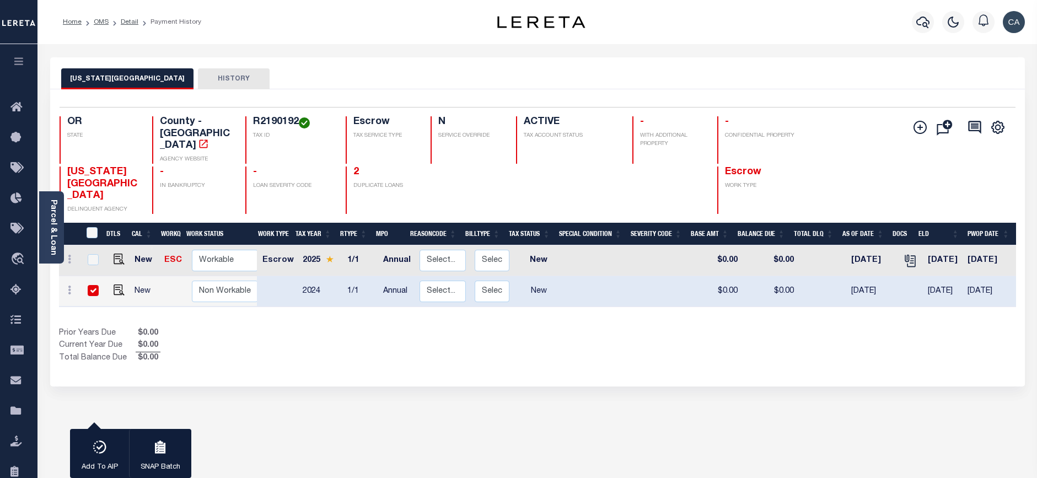
click at [347, 300] on div "DTLS CAL WorkQ Work Status Work Type Tax Year RType MPO ReasonCode BillType Tax…" at bounding box center [537, 294] width 957 height 142
click at [117, 284] on img "" at bounding box center [119, 289] width 11 height 11
checkbox input "false"
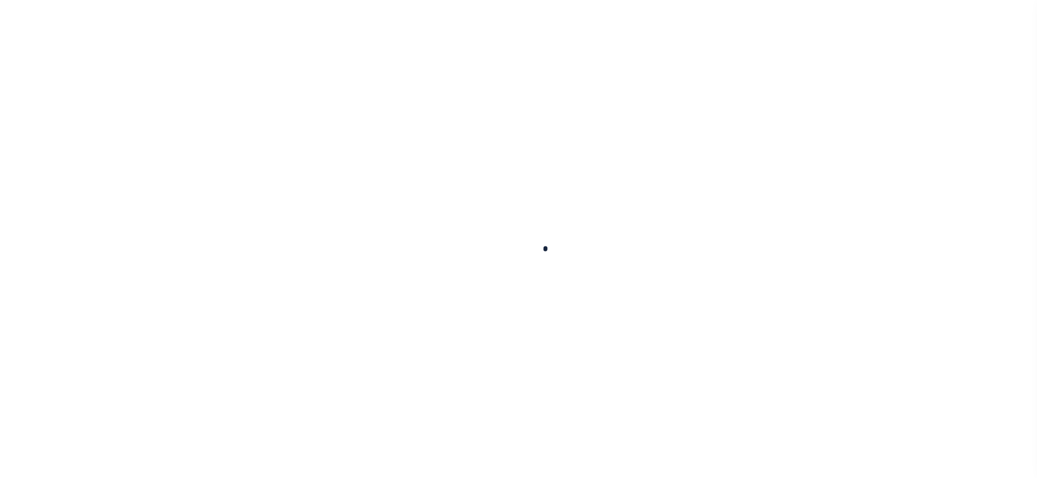
checkbox input "false"
type input "Annual"
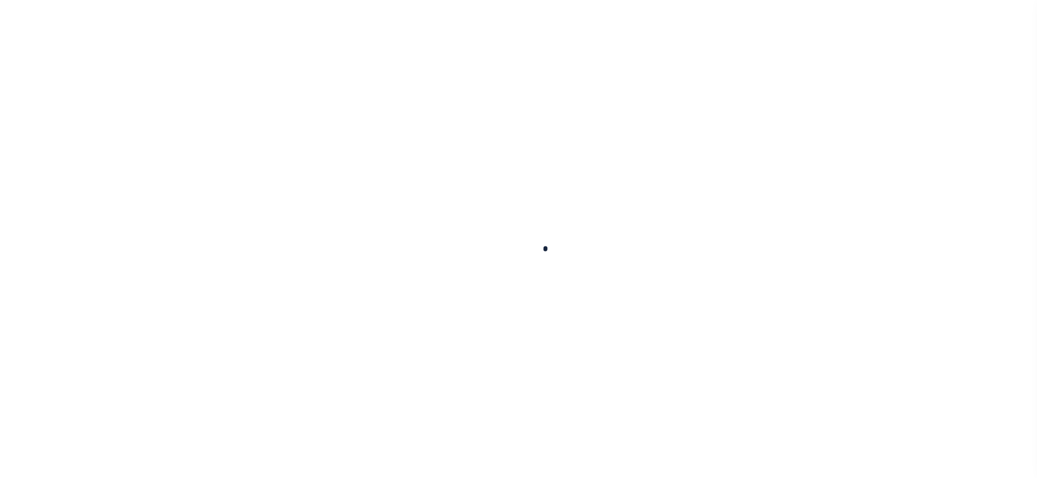
type input "[DATE]"
select select "NW2"
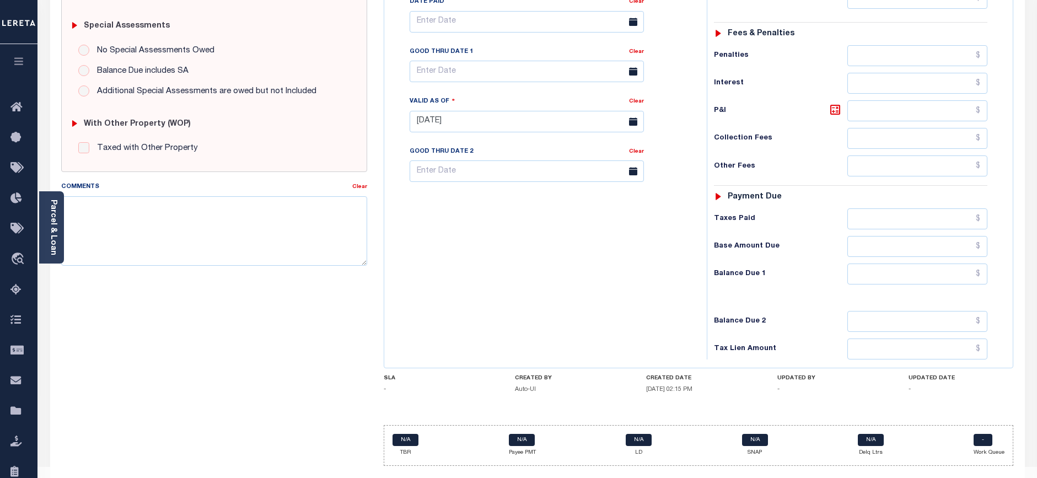
scroll to position [3, 0]
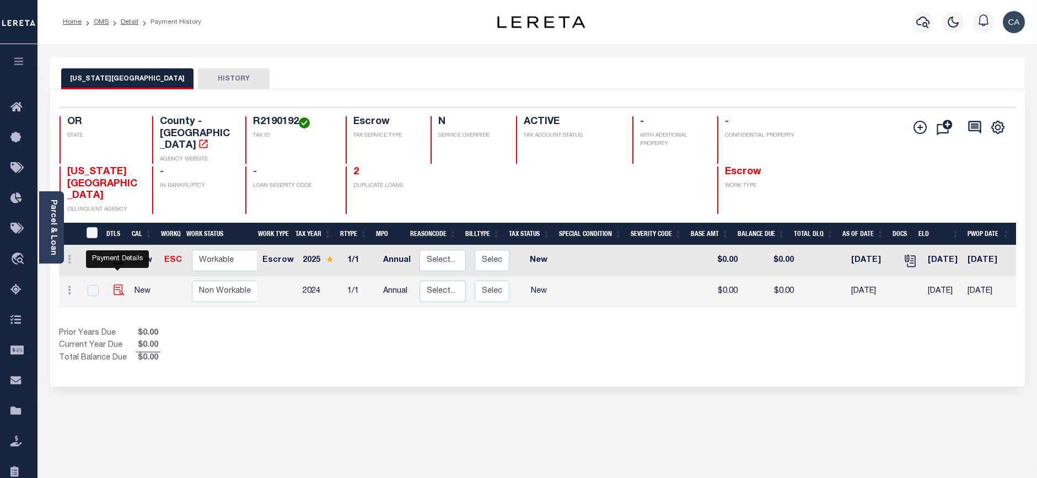
click at [118, 284] on img "" at bounding box center [119, 289] width 11 height 11
checkbox input "true"
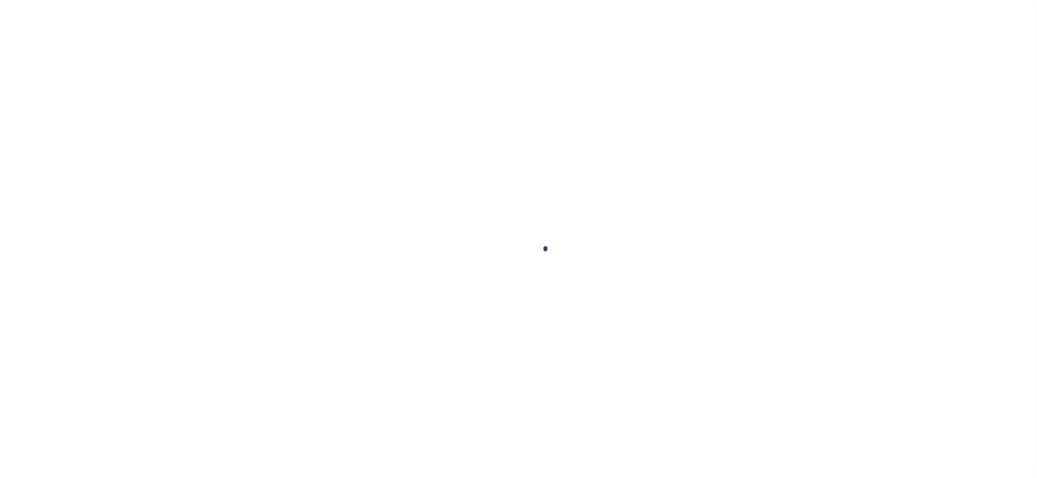
select select "NW2"
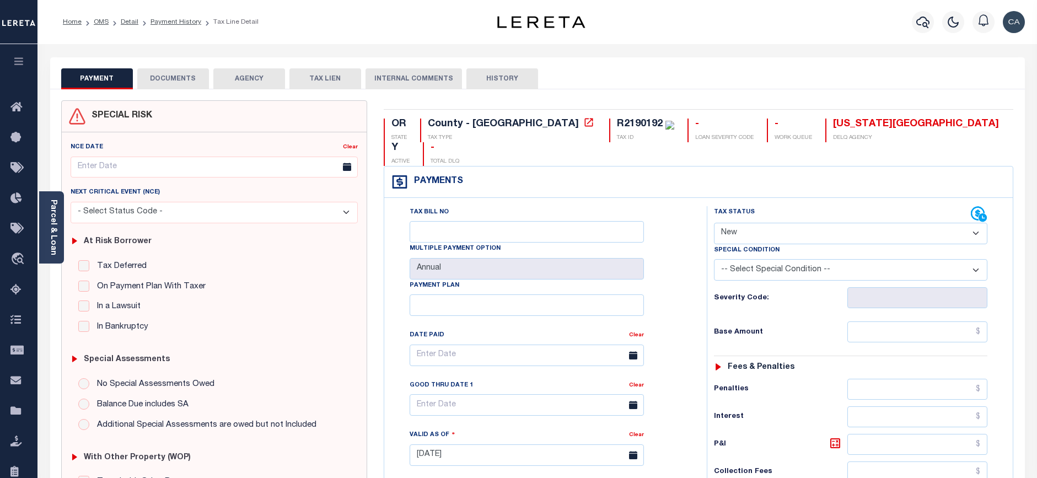
click at [249, 78] on button "AGENCY" at bounding box center [249, 78] width 72 height 21
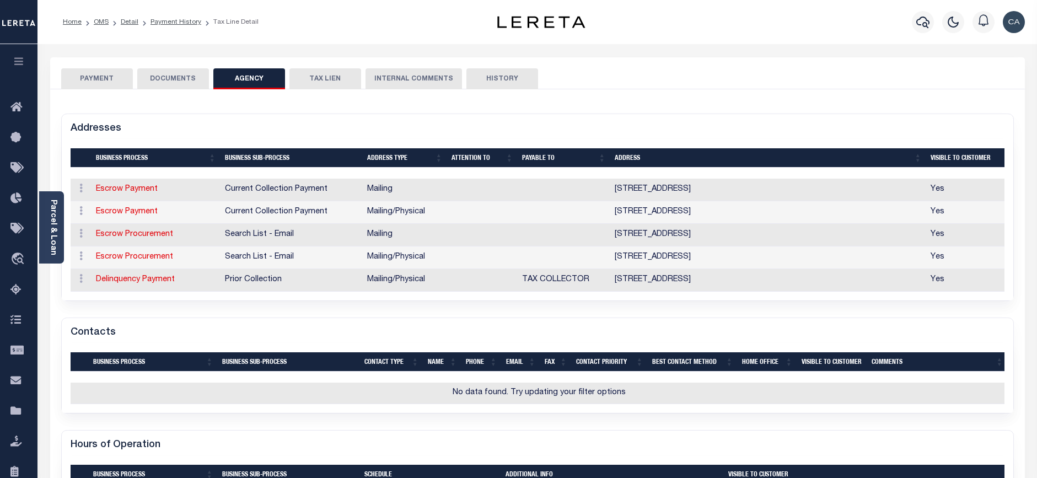
click at [177, 72] on button "DOCUMENTS" at bounding box center [173, 78] width 72 height 21
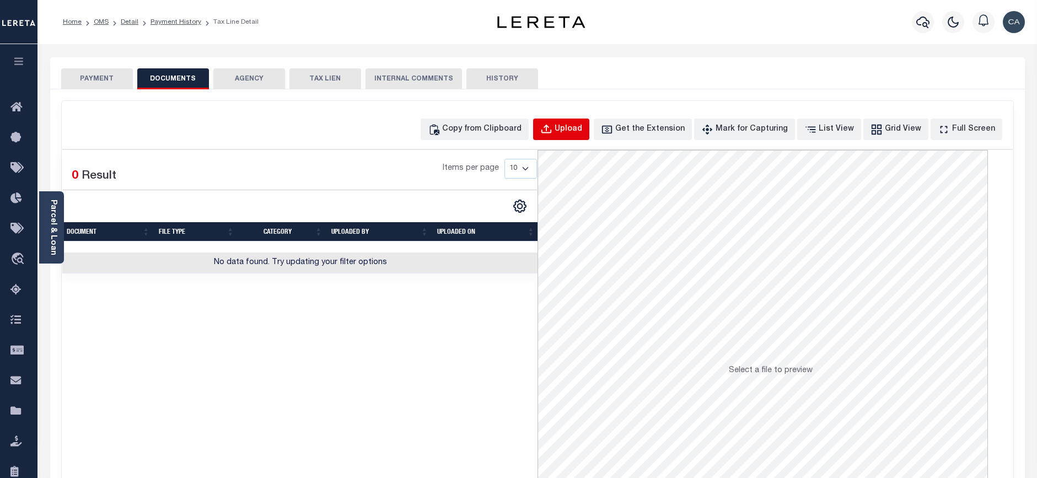
click at [589, 138] on button "Upload" at bounding box center [561, 128] width 56 height 21
select select "POP"
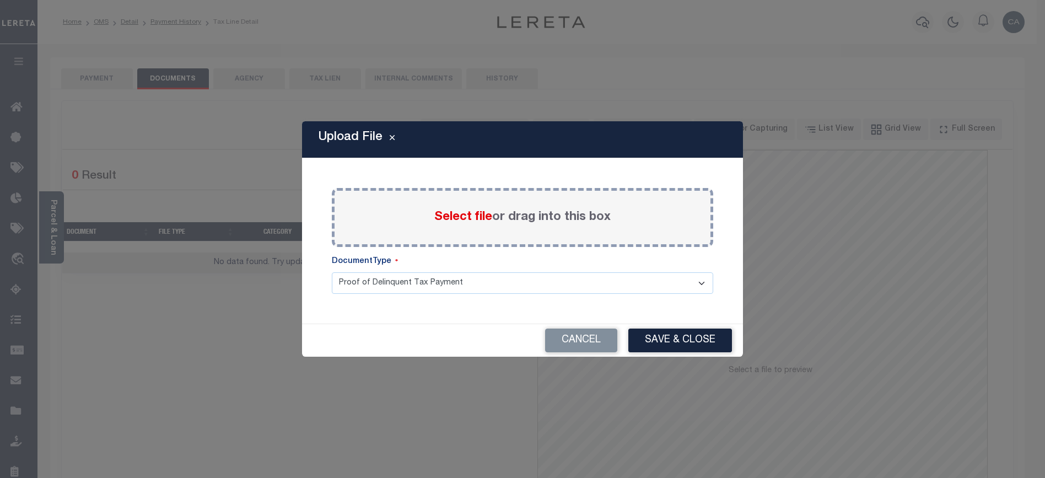
click at [447, 281] on select "Proof of Delinquent Tax Payment" at bounding box center [522, 282] width 381 height 21
click at [332, 272] on select "Proof of Delinquent Tax Payment" at bounding box center [522, 282] width 381 height 21
click at [482, 221] on span "Select file" at bounding box center [463, 217] width 58 height 12
click at [0, 0] on input "Select file or drag into this box" at bounding box center [0, 0] width 0 height 0
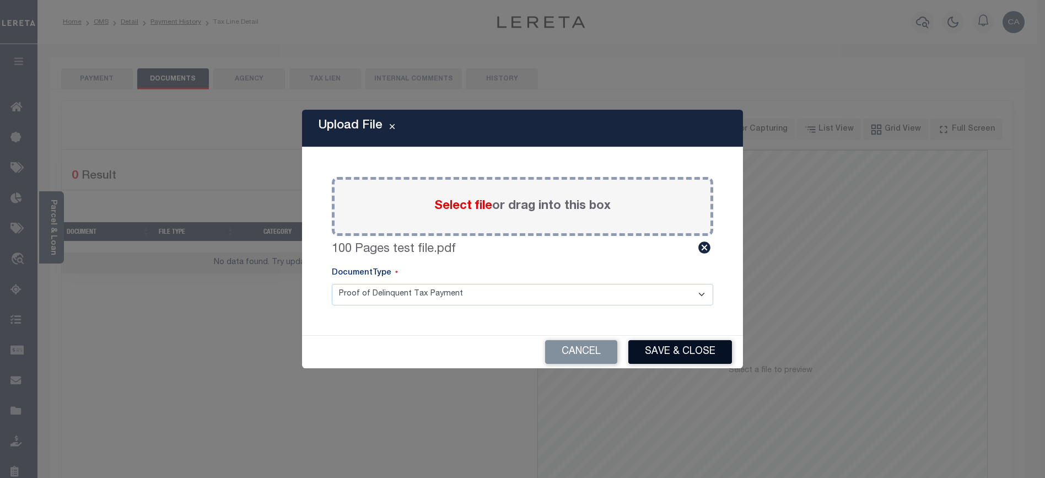
click at [679, 340] on button "Save & Close" at bounding box center [680, 352] width 104 height 24
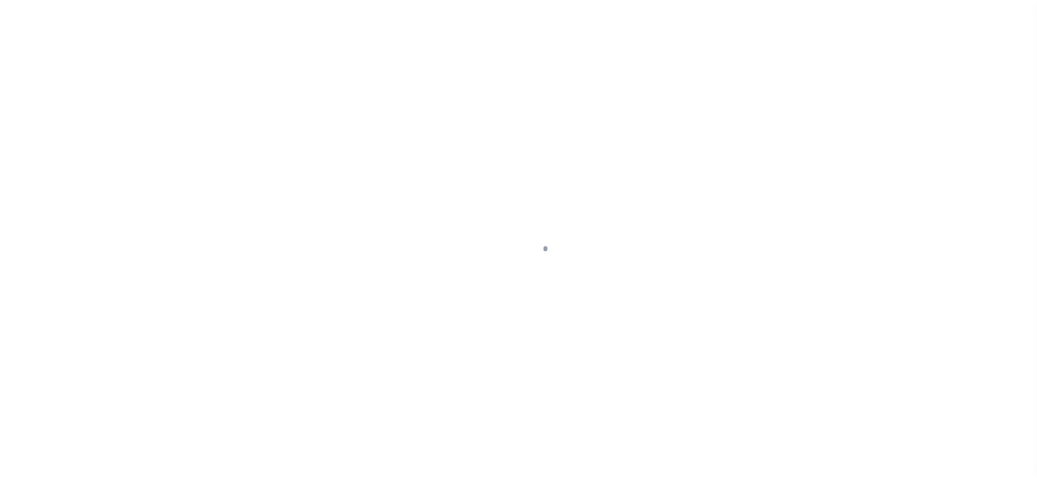
select select "10"
select select "Escrow"
select select "1"
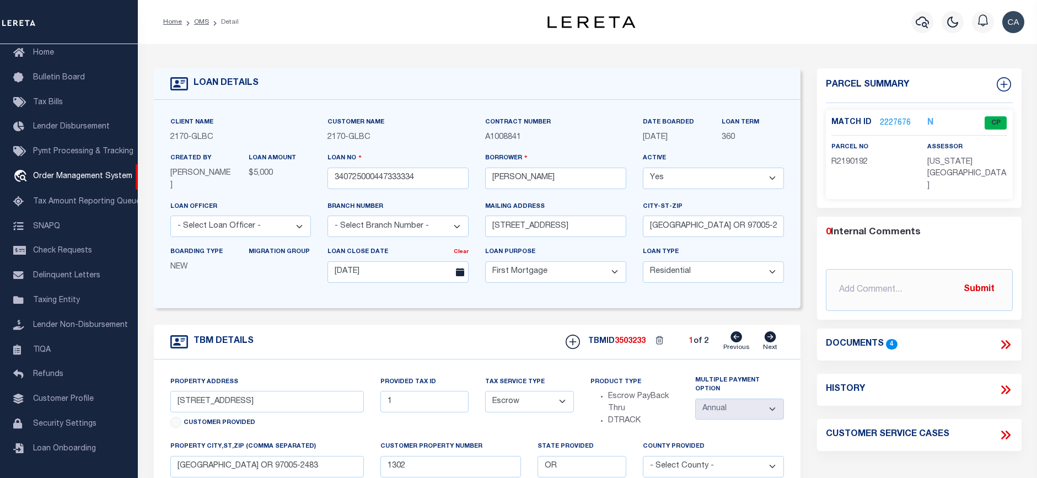
scroll to position [110, 0]
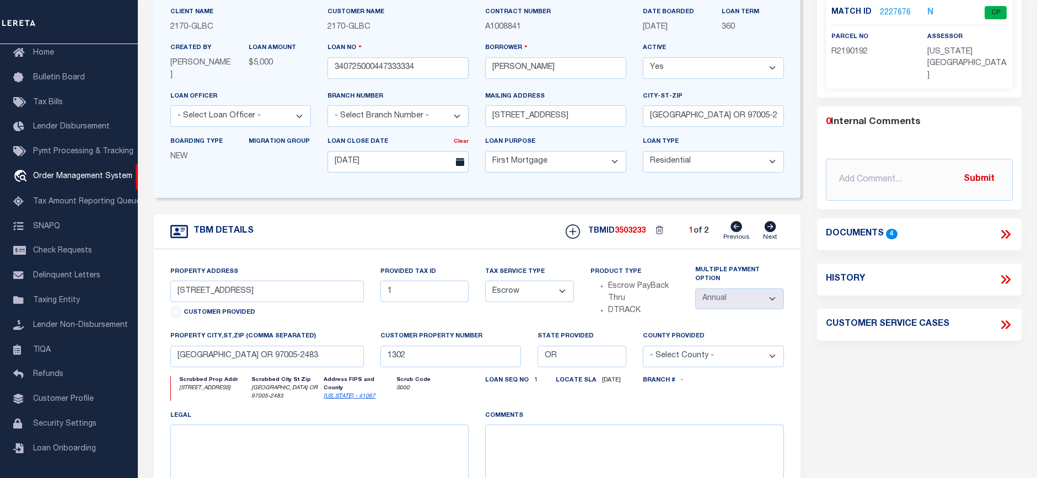
click at [1018, 227] on div "Documents 4" at bounding box center [919, 234] width 204 height 14
click at [1003, 227] on icon at bounding box center [1005, 234] width 14 height 14
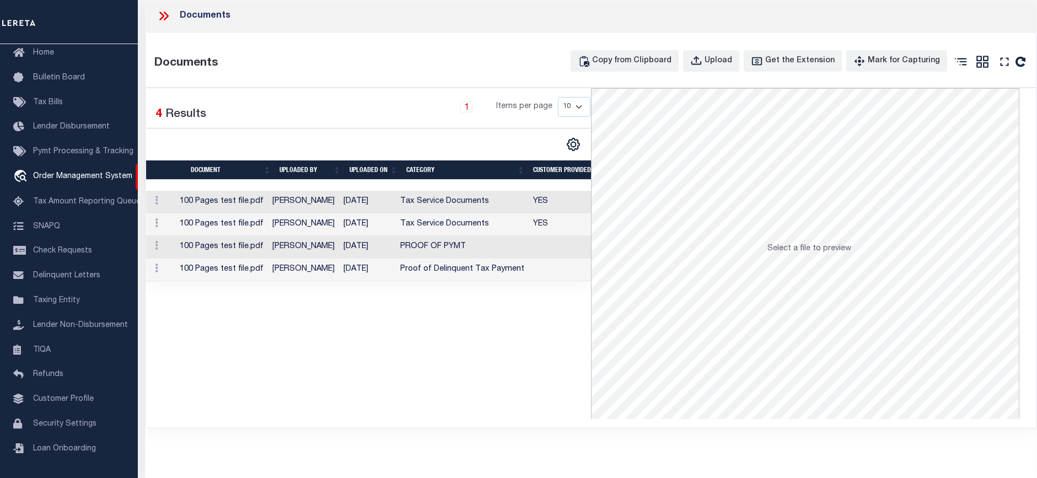
drag, startPoint x: 401, startPoint y: 268, endPoint x: 529, endPoint y: 271, distance: 128.4
click at [529, 271] on tr "100 Pages test file.pdf Carlos Contreres 08/19/2025 Proof of Delinquent Tax Pay…" at bounding box center [430, 269] width 568 height 23
drag, startPoint x: 409, startPoint y: 249, endPoint x: 477, endPoint y: 244, distance: 68.5
click at [477, 244] on td "PROOF OF PYMT" at bounding box center [462, 247] width 133 height 23
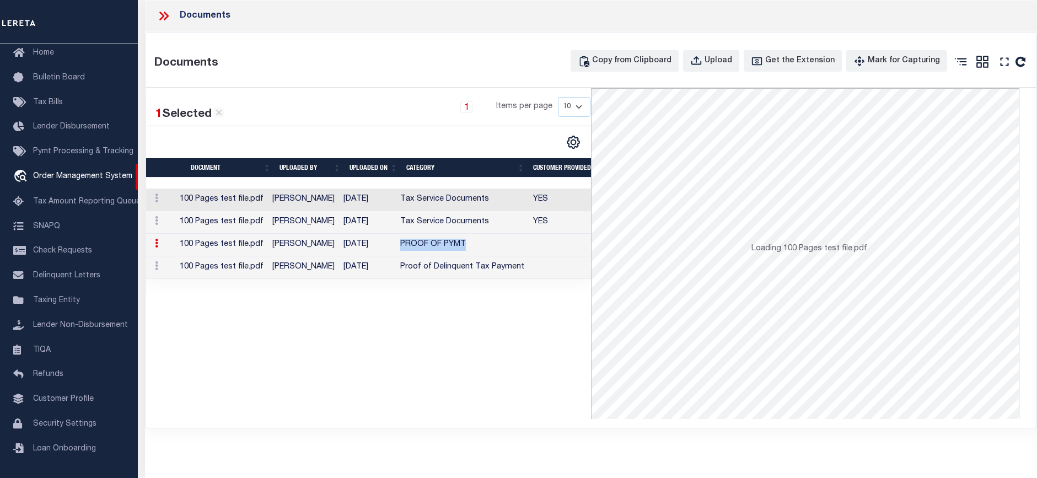
click at [489, 254] on td "PROOF OF PYMT" at bounding box center [462, 245] width 133 height 23
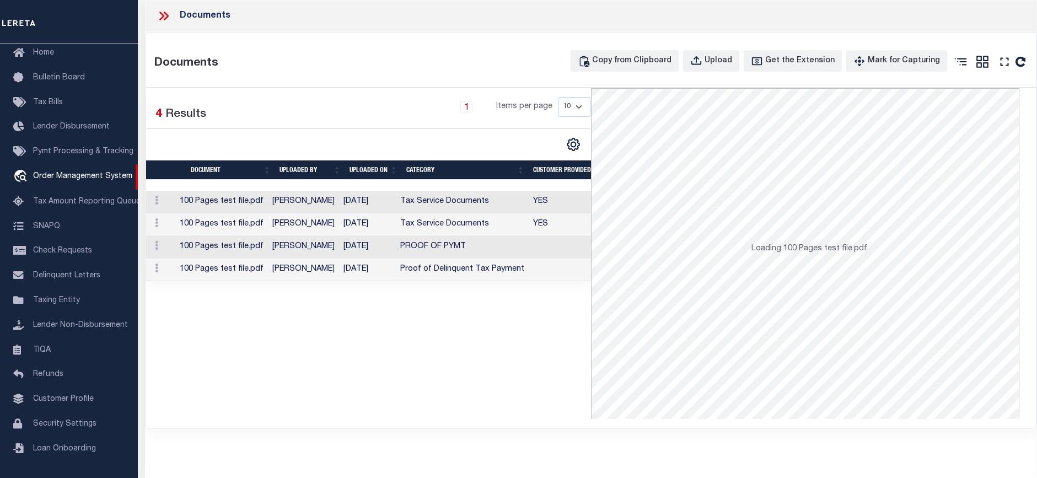
click at [484, 273] on td "Proof of Delinquent Tax Payment" at bounding box center [462, 269] width 133 height 23
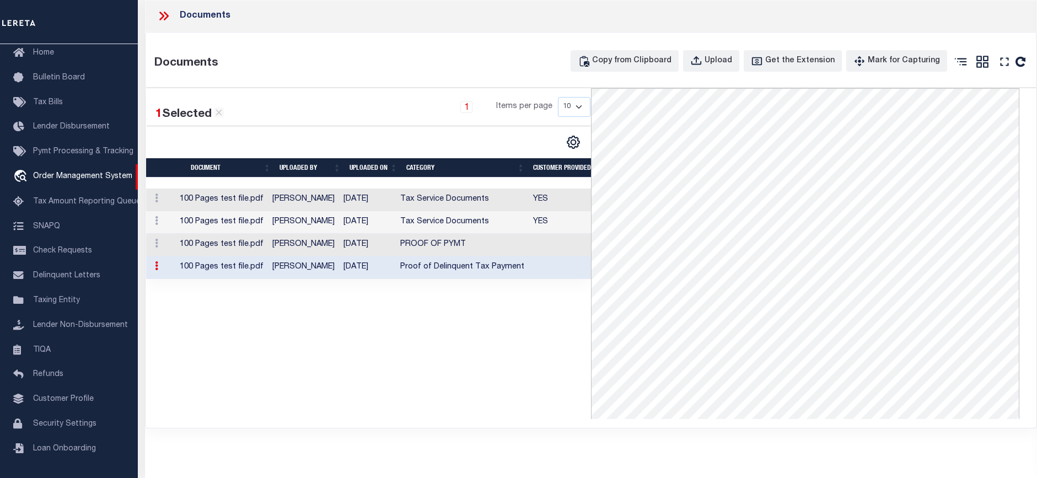
click at [497, 245] on td "PROOF OF PYMT" at bounding box center [462, 245] width 133 height 23
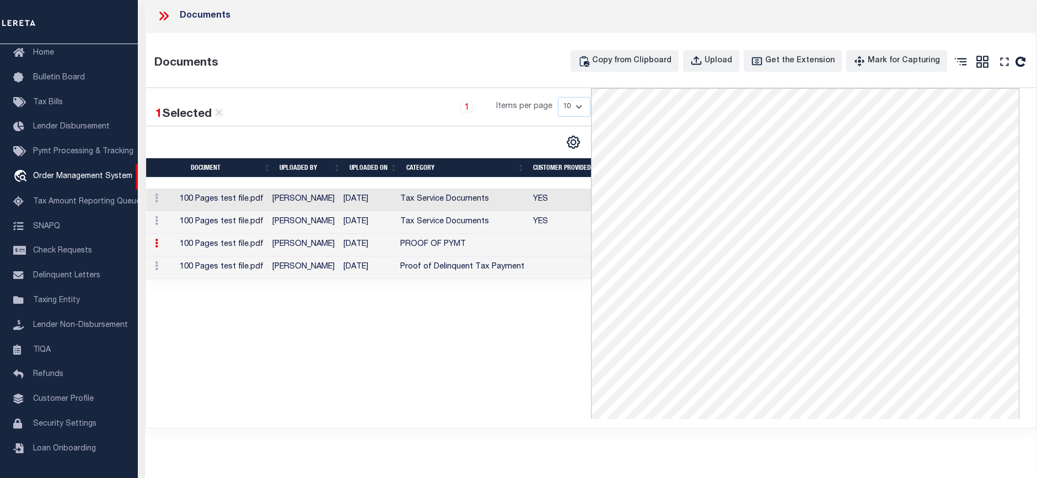
scroll to position [0, 0]
